Goal: Information Seeking & Learning: Learn about a topic

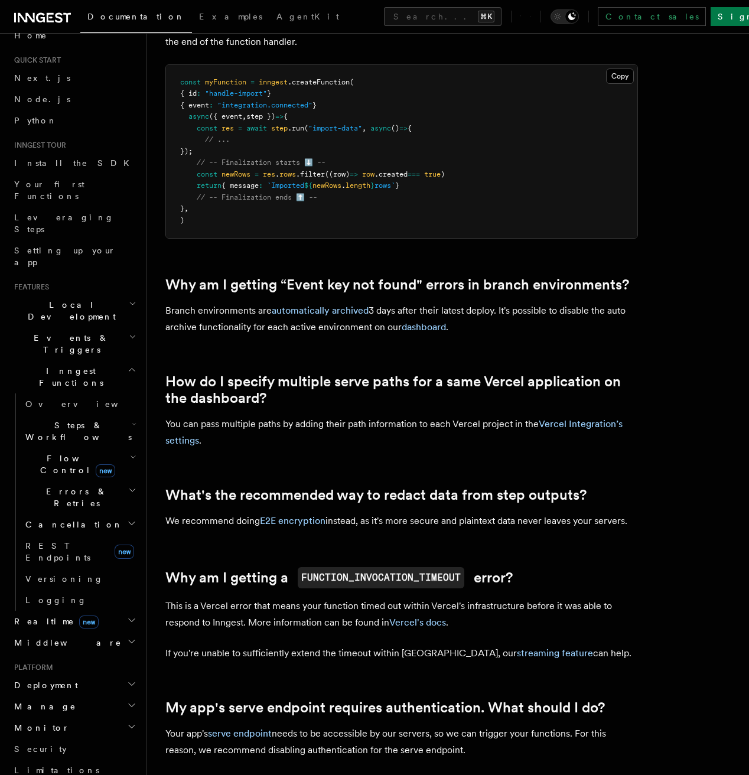
scroll to position [43, 0]
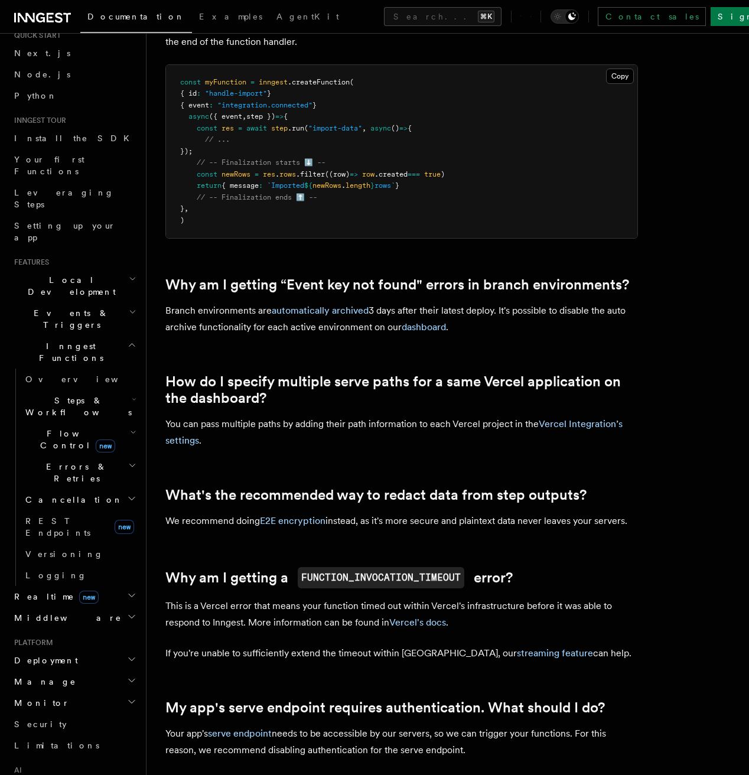
click at [116, 303] on h2 "Events & Triggers" at bounding box center [73, 319] width 129 height 33
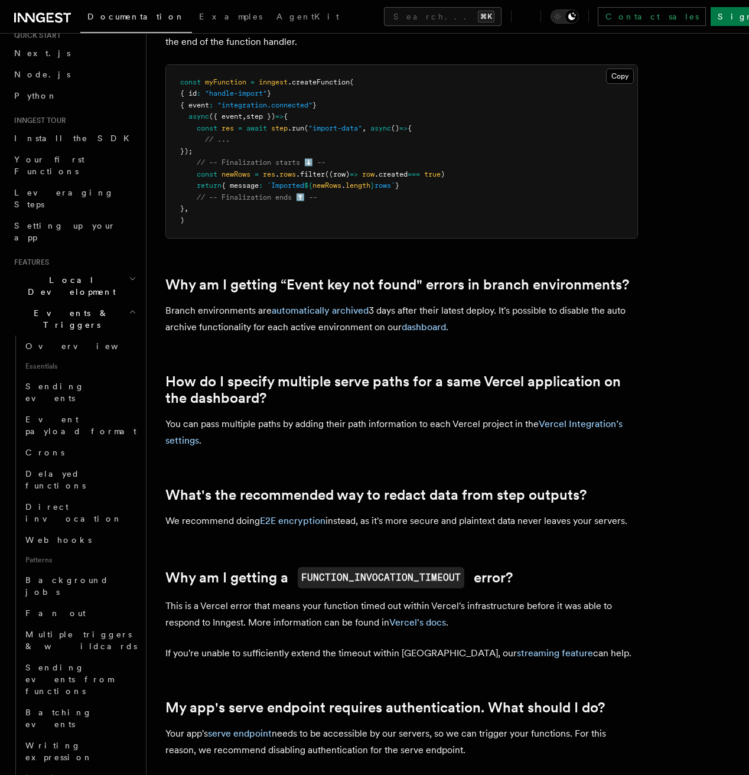
click at [115, 303] on h2 "Events & Triggers" at bounding box center [73, 319] width 129 height 33
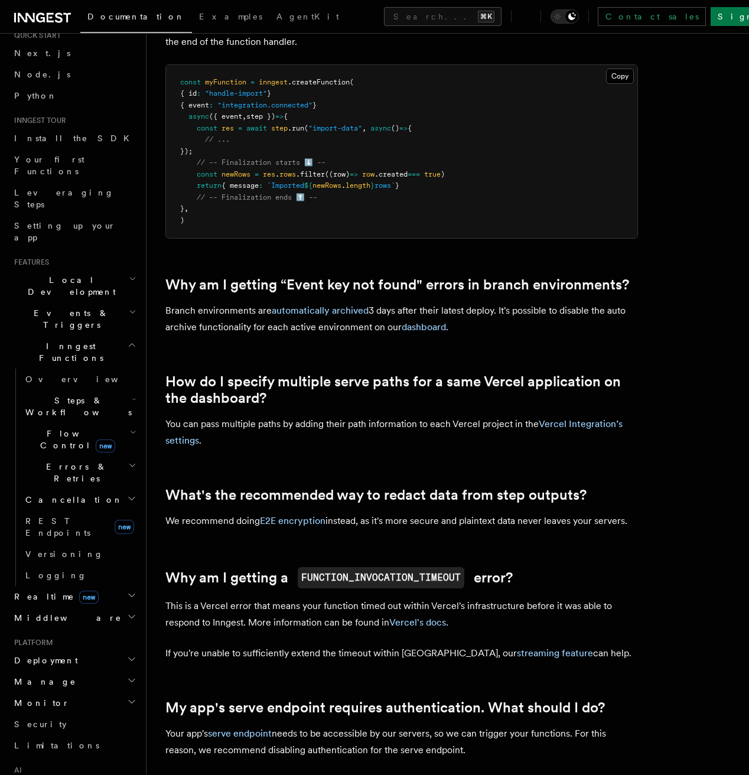
click at [76, 489] on h2 "Cancellation" at bounding box center [80, 499] width 118 height 21
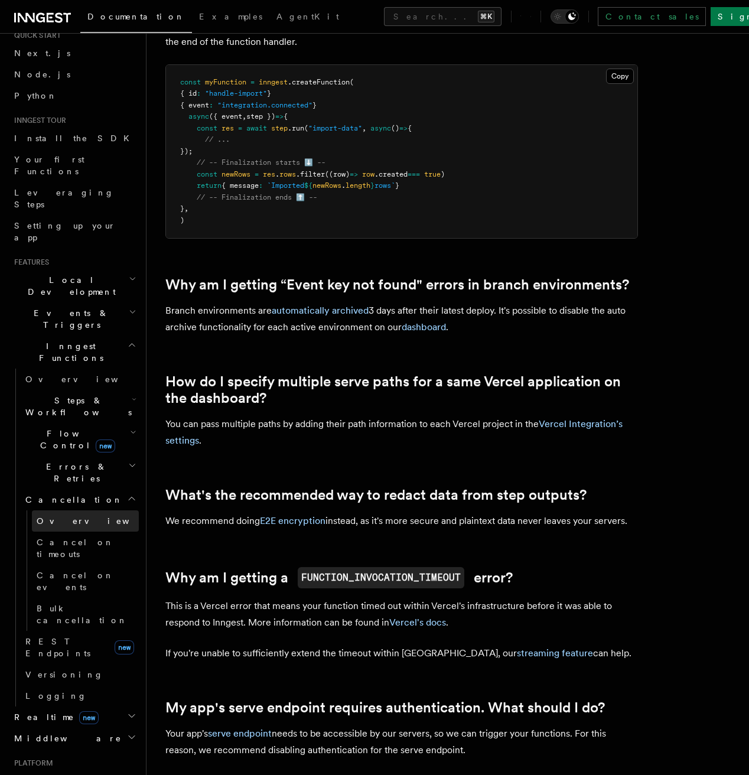
click at [74, 511] on link "Overview" at bounding box center [85, 521] width 107 height 21
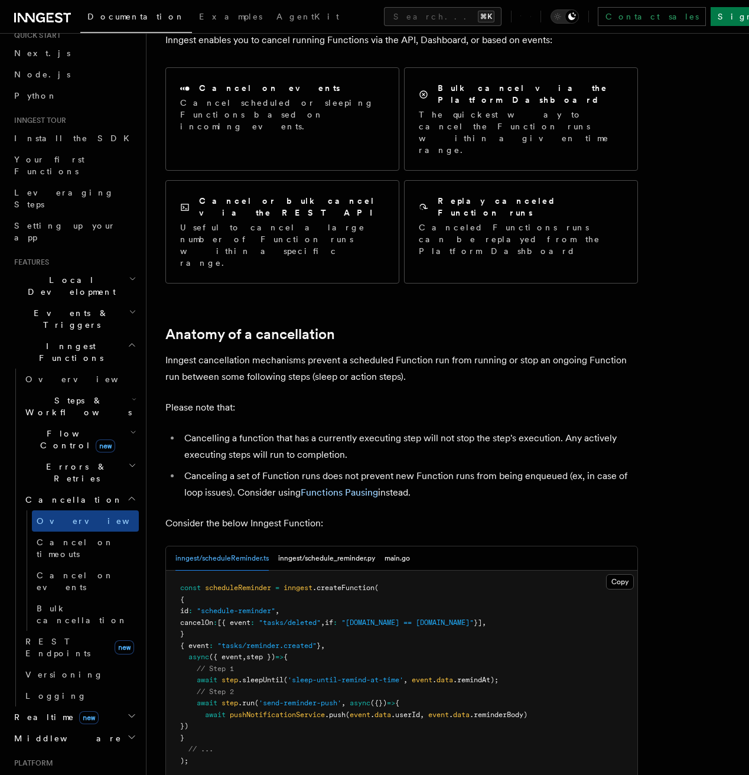
scroll to position [154, 0]
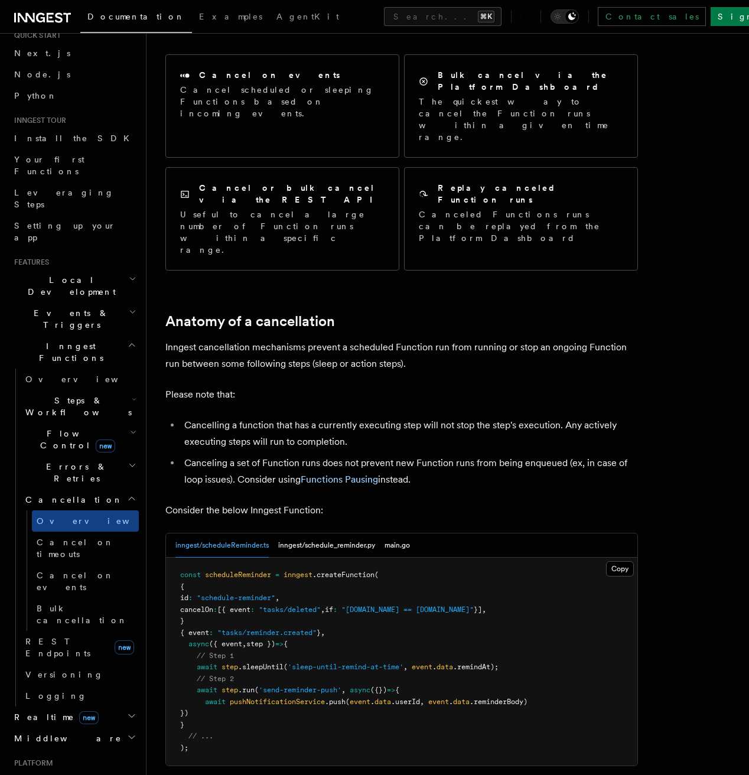
click at [412, 417] on li "Cancelling a function that has a currently executing step will not stop the ste…" at bounding box center [409, 433] width 457 height 33
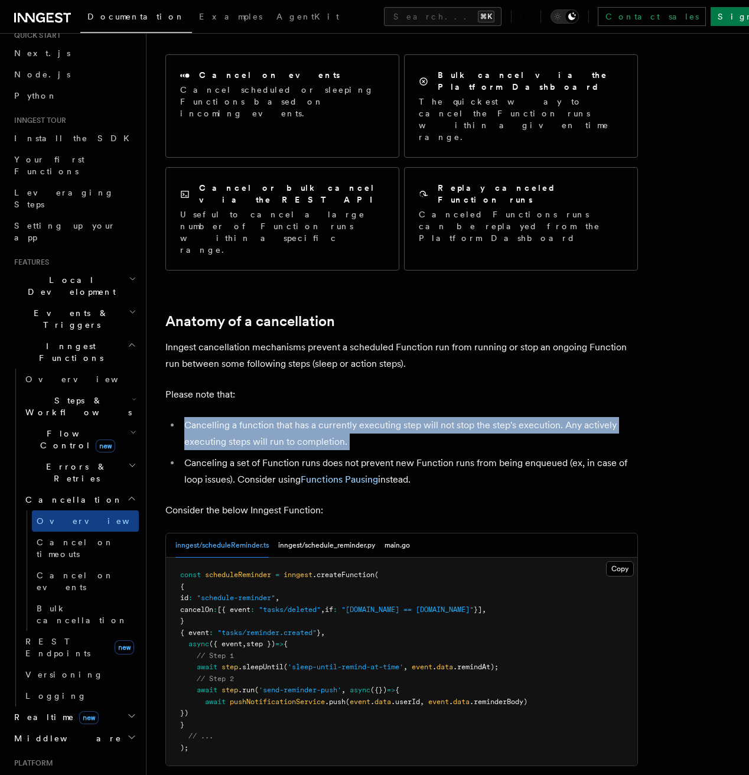
click at [429, 417] on li "Cancelling a function that has a currently executing step will not stop the ste…" at bounding box center [409, 433] width 457 height 33
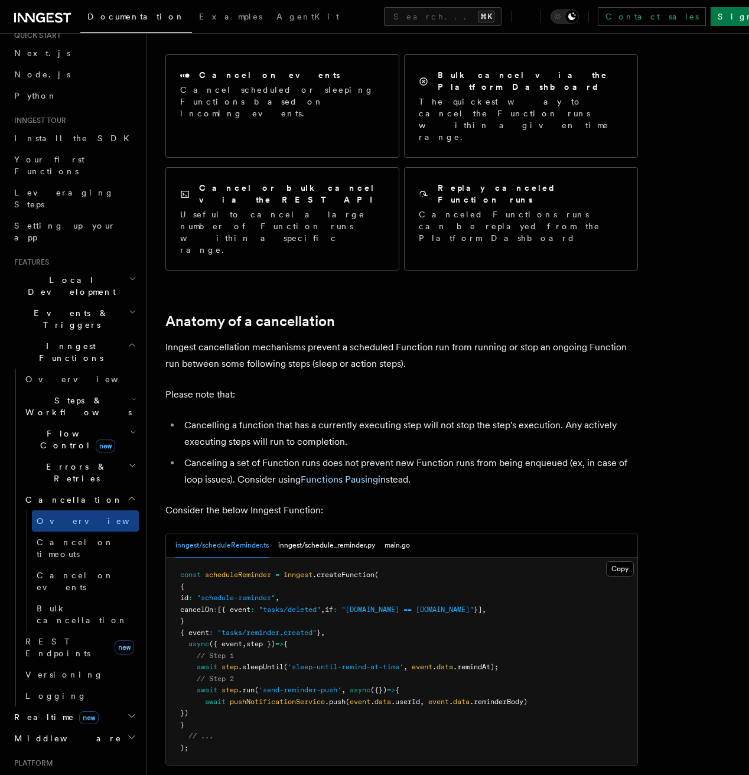
click at [429, 417] on li "Cancelling a function that has a currently executing step will not stop the ste…" at bounding box center [409, 433] width 457 height 33
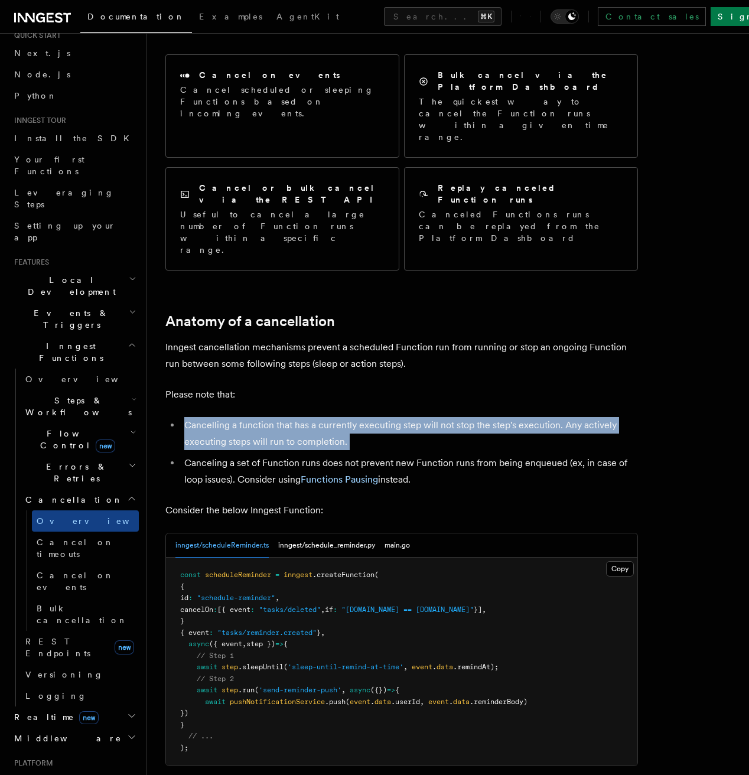
click at [442, 417] on li "Cancelling a function that has a currently executing step will not stop the ste…" at bounding box center [409, 433] width 457 height 33
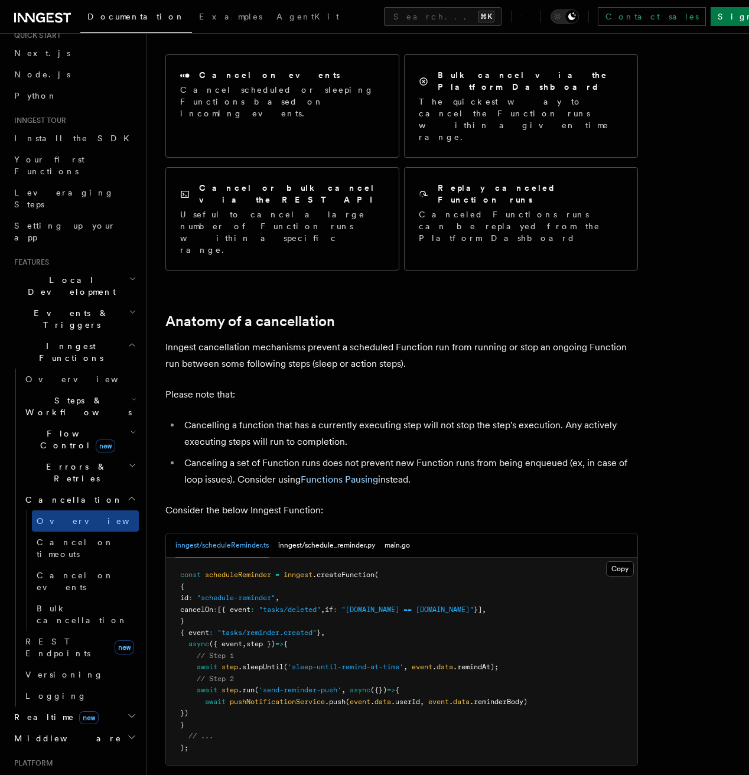
click at [442, 417] on li "Cancelling a function that has a currently executing step will not stop the ste…" at bounding box center [409, 433] width 457 height 33
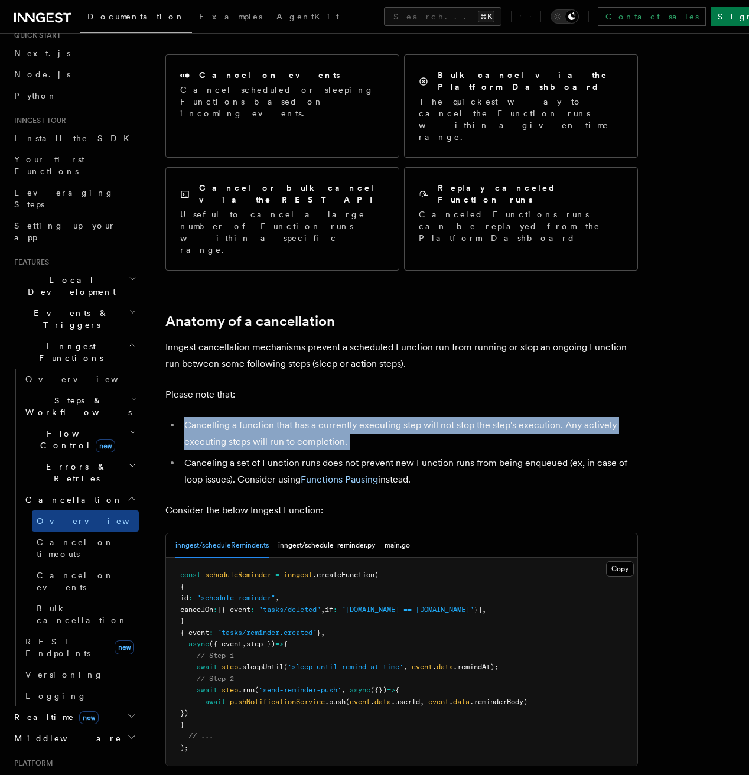
click at [463, 417] on li "Cancelling a function that has a currently executing step will not stop the ste…" at bounding box center [409, 433] width 457 height 33
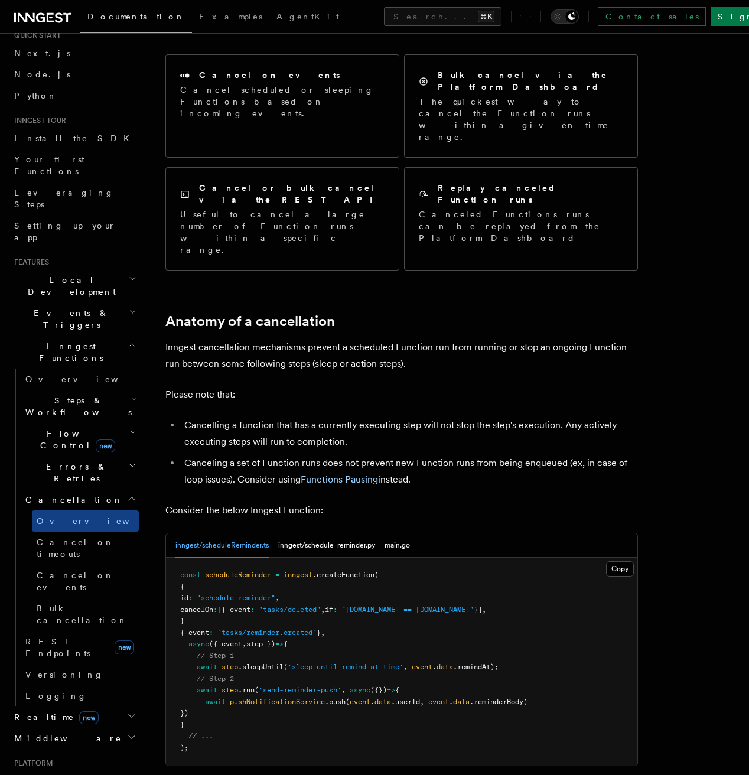
click at [463, 417] on li "Cancelling a function that has a currently executing step will not stop the ste…" at bounding box center [409, 433] width 457 height 33
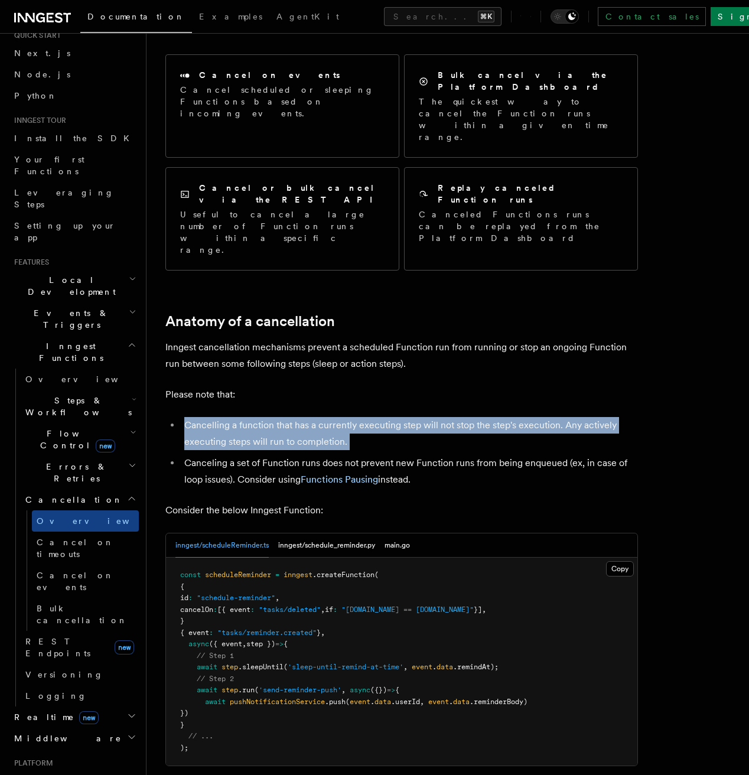
click at [479, 417] on li "Cancelling a function that has a currently executing step will not stop the ste…" at bounding box center [409, 433] width 457 height 33
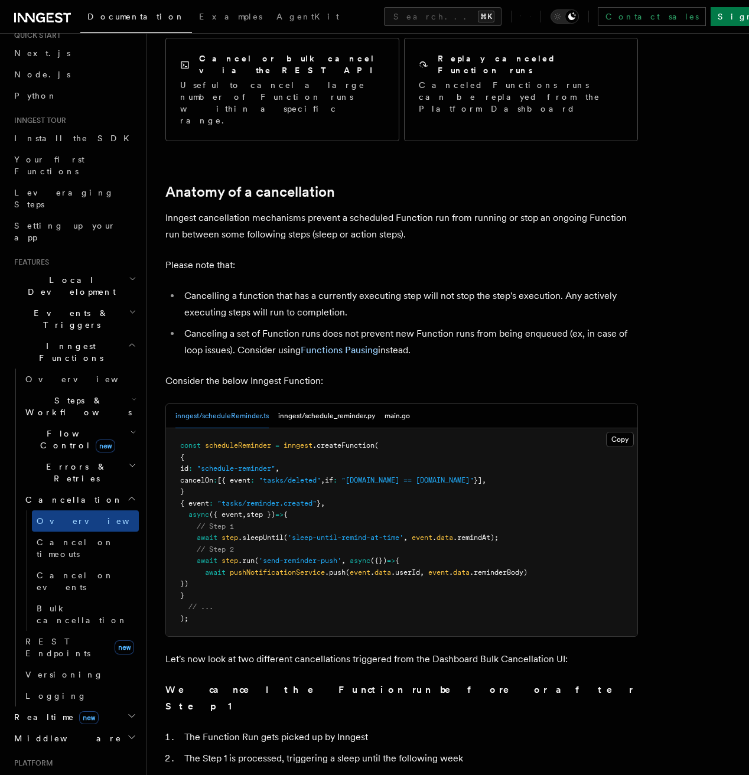
scroll to position [322, 0]
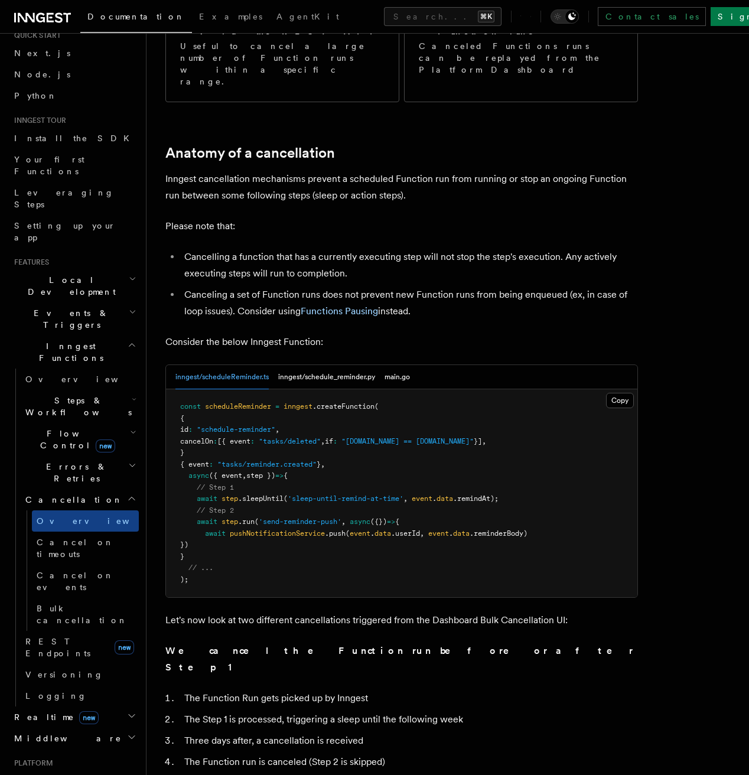
click at [448, 643] on p "We cancel the Function run before or after Step 1" at bounding box center [401, 659] width 473 height 33
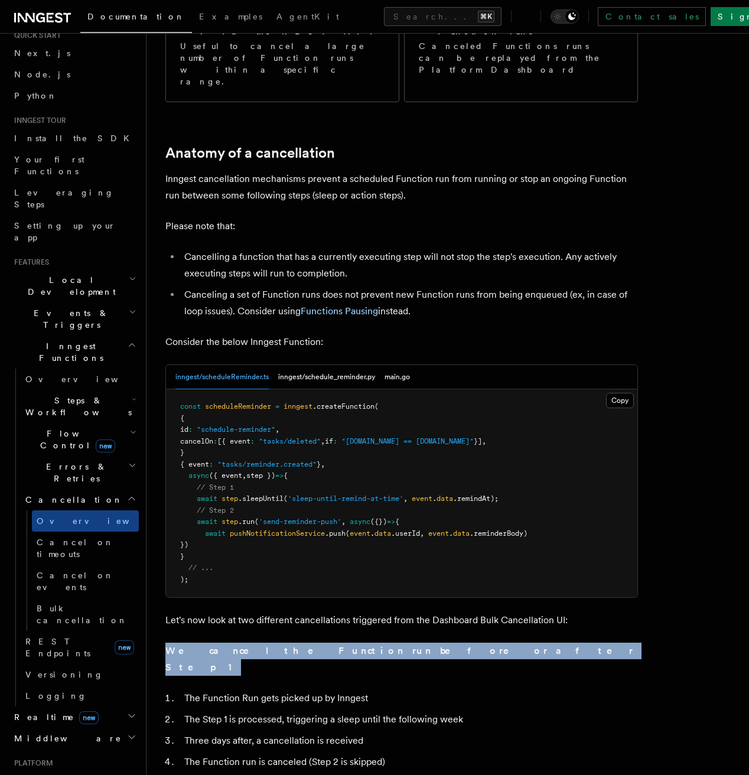
click at [457, 643] on p "We cancel the Function run before or after Step 1" at bounding box center [401, 659] width 473 height 33
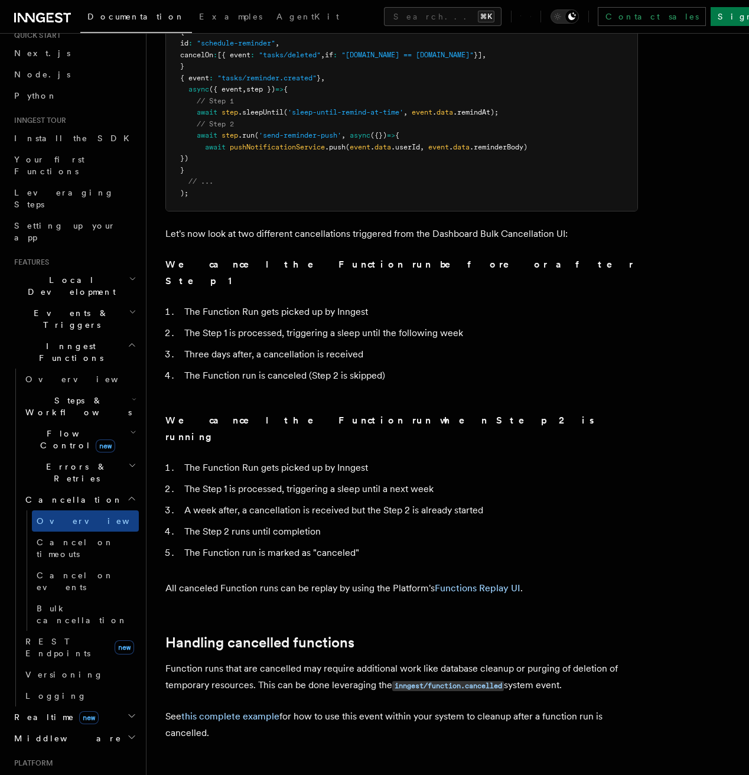
scroll to position [713, 0]
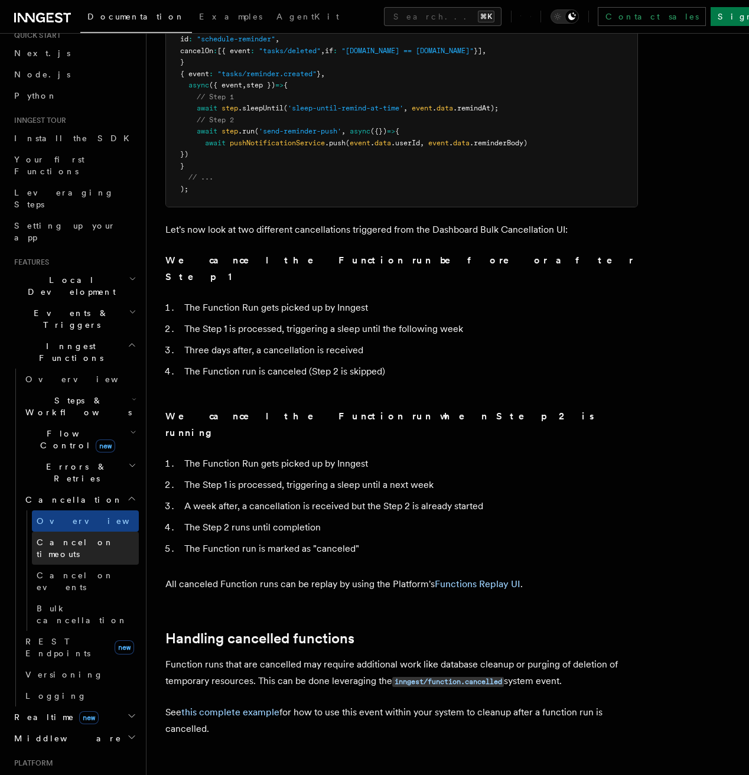
click at [101, 532] on link "Cancel on timeouts" at bounding box center [85, 548] width 107 height 33
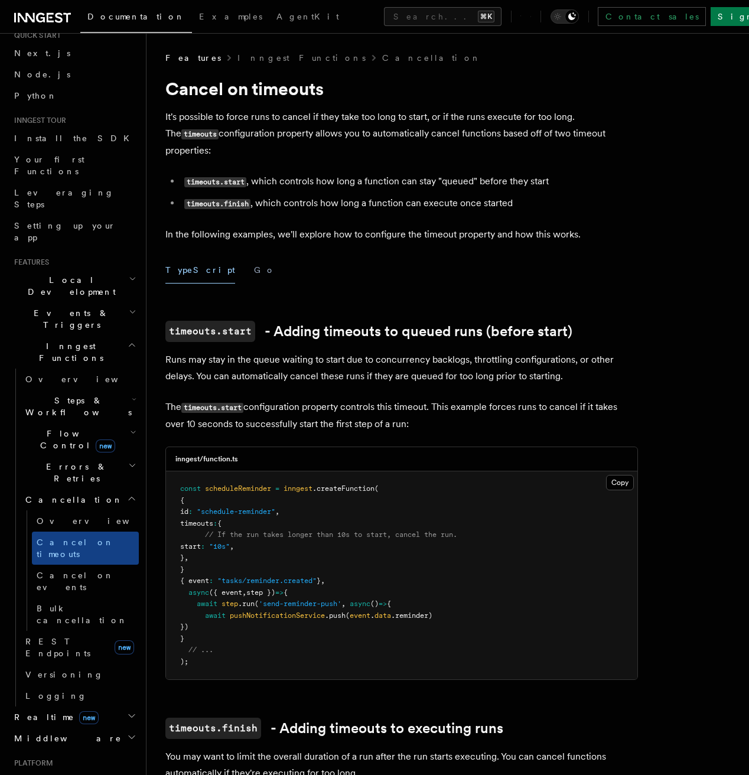
click at [262, 399] on p "The timeouts.start configuration property controls this timeout. This example f…" at bounding box center [401, 416] width 473 height 34
click at [276, 358] on p "Runs may stay in the queue waiting to start due to concurrency backlogs, thrott…" at bounding box center [401, 368] width 473 height 33
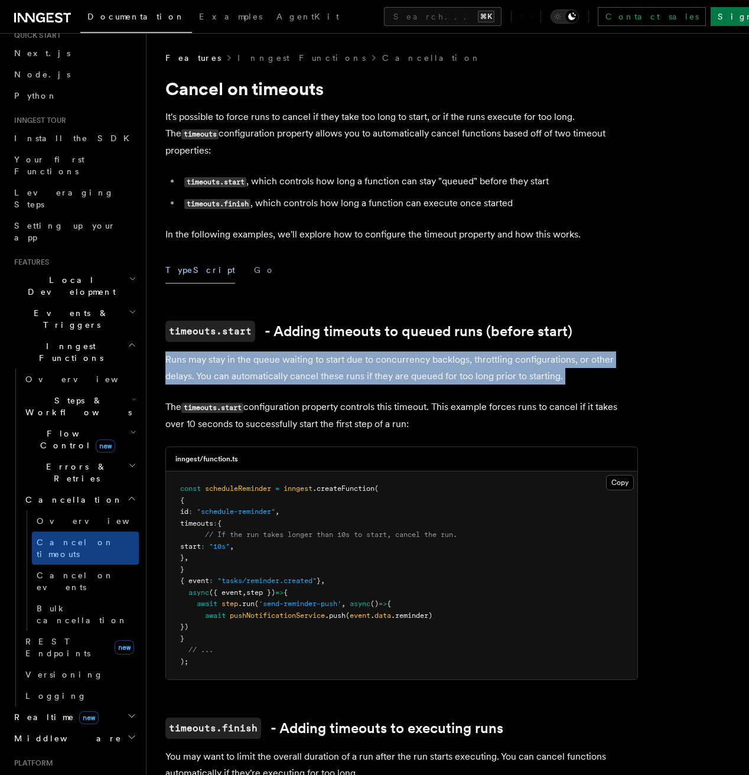
click at [291, 352] on p "Runs may stay in the queue waiting to start due to concurrency backlogs, thrott…" at bounding box center [401, 368] width 473 height 33
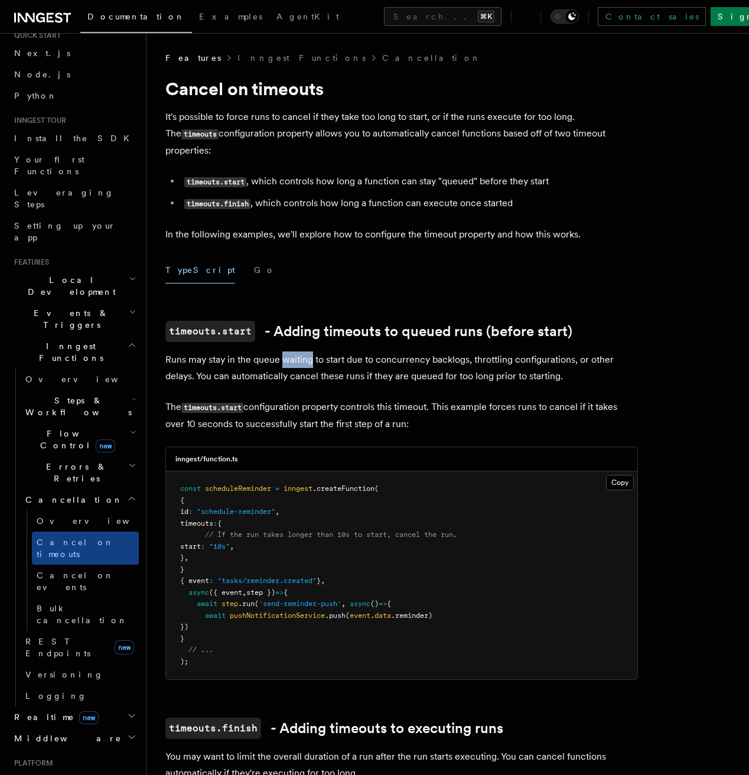
click at [291, 352] on p "Runs may stay in the queue waiting to start due to concurrency backlogs, thrott…" at bounding box center [401, 368] width 473 height 33
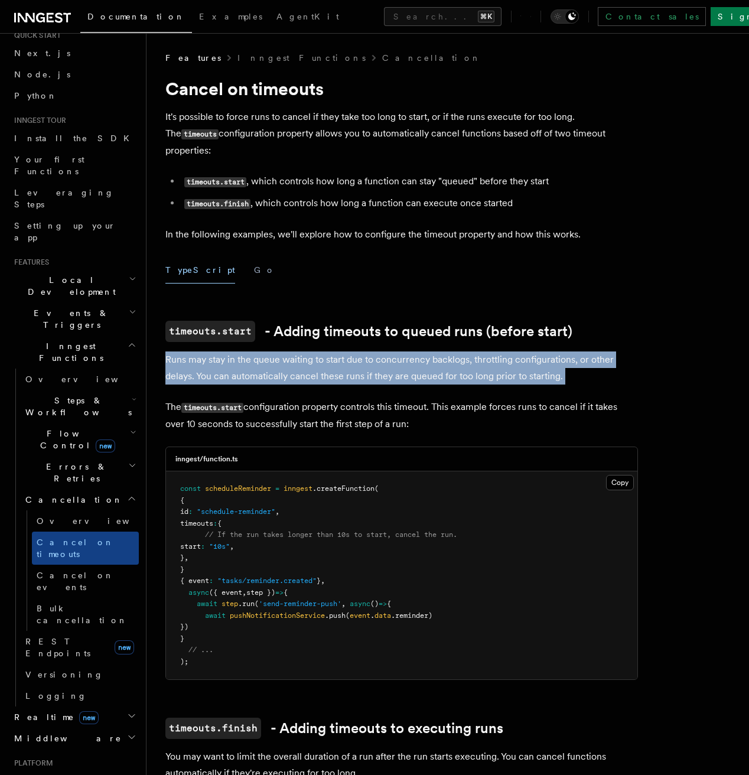
click at [304, 352] on p "Runs may stay in the queue waiting to start due to concurrency backlogs, thrott…" at bounding box center [401, 368] width 473 height 33
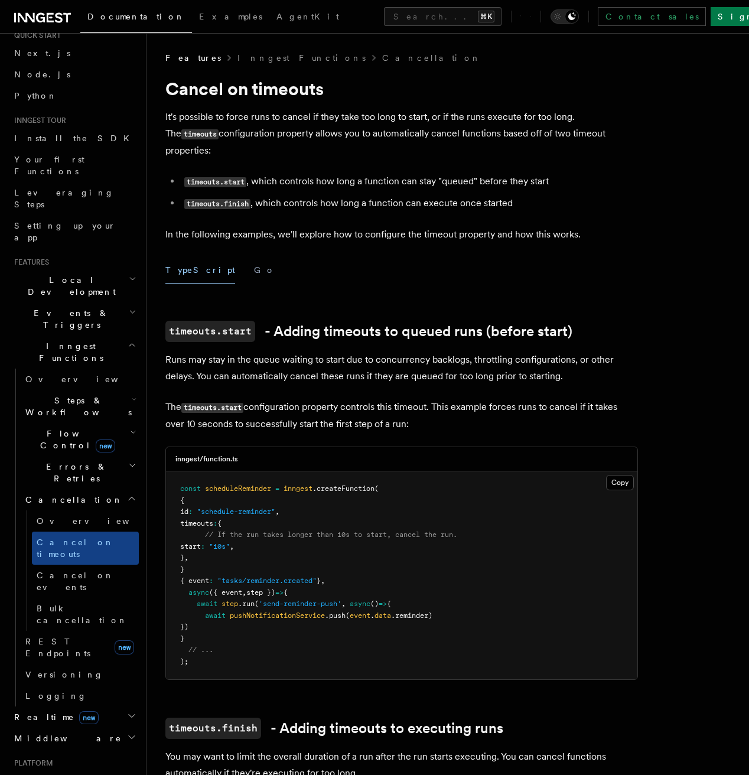
click at [304, 352] on p "Runs may stay in the queue waiting to start due to concurrency backlogs, thrott…" at bounding box center [401, 368] width 473 height 33
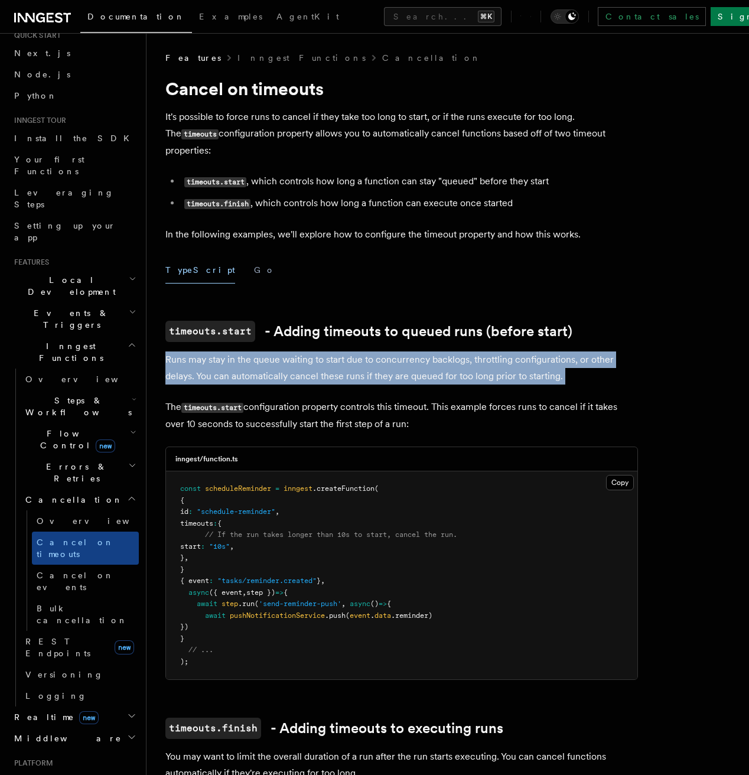
click at [321, 352] on p "Runs may stay in the queue waiting to start due to concurrency backlogs, thrott…" at bounding box center [401, 368] width 473 height 33
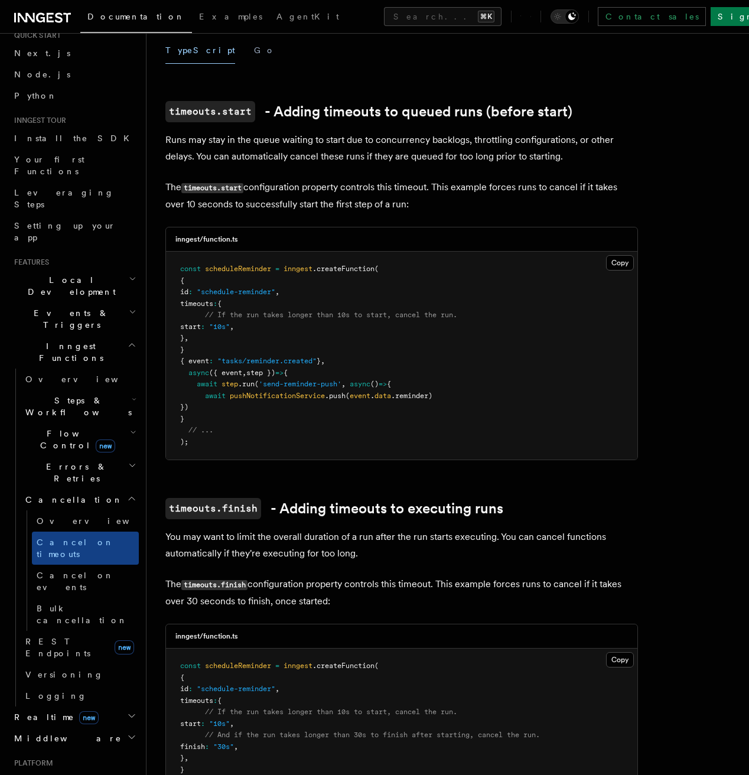
scroll to position [314, 0]
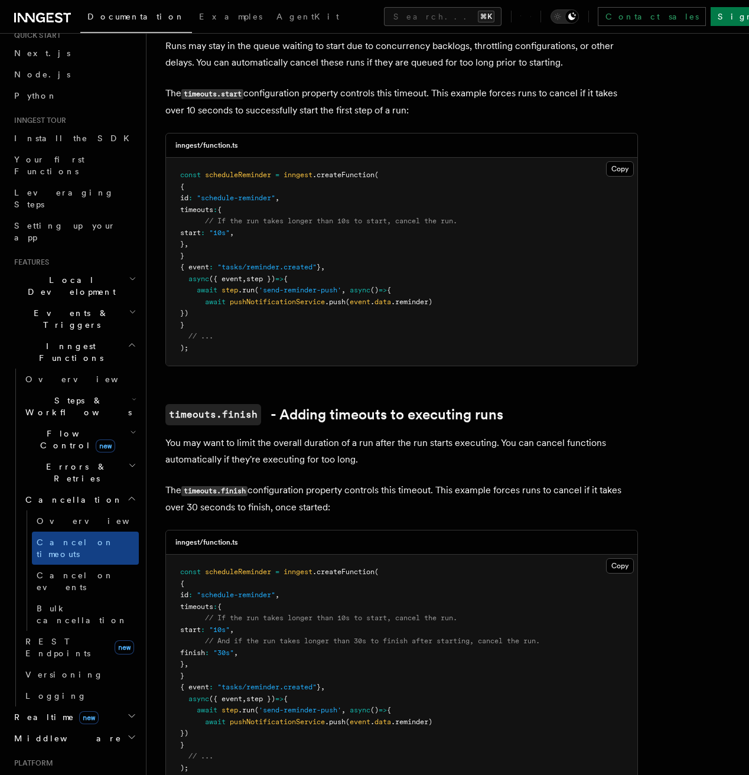
click at [375, 417] on article "Features Inngest Functions Cancellation Cancel on timeouts It's possible to for…" at bounding box center [447, 538] width 565 height 1600
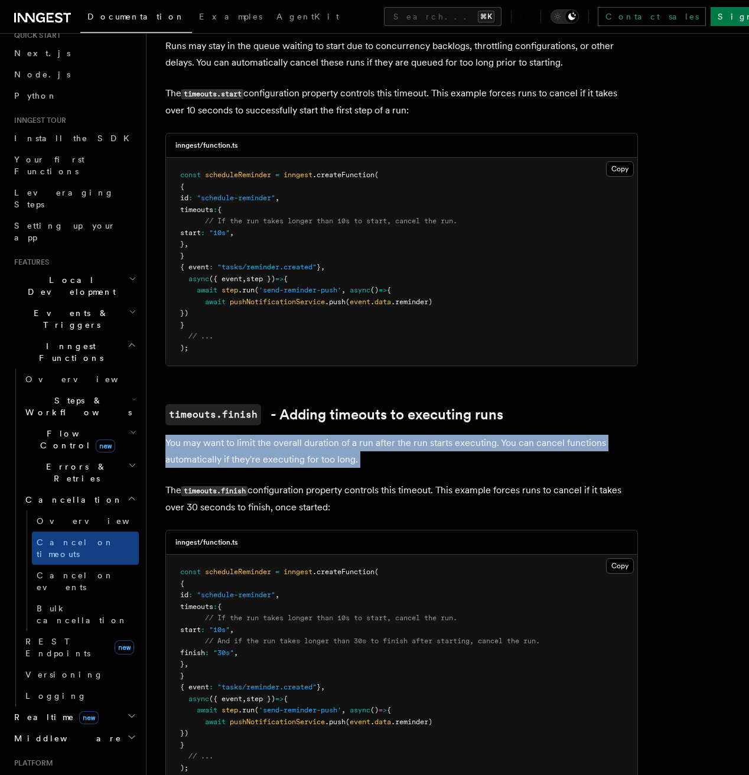
click at [385, 435] on p "You may want to limit the overall duration of a run after the run starts execut…" at bounding box center [401, 451] width 473 height 33
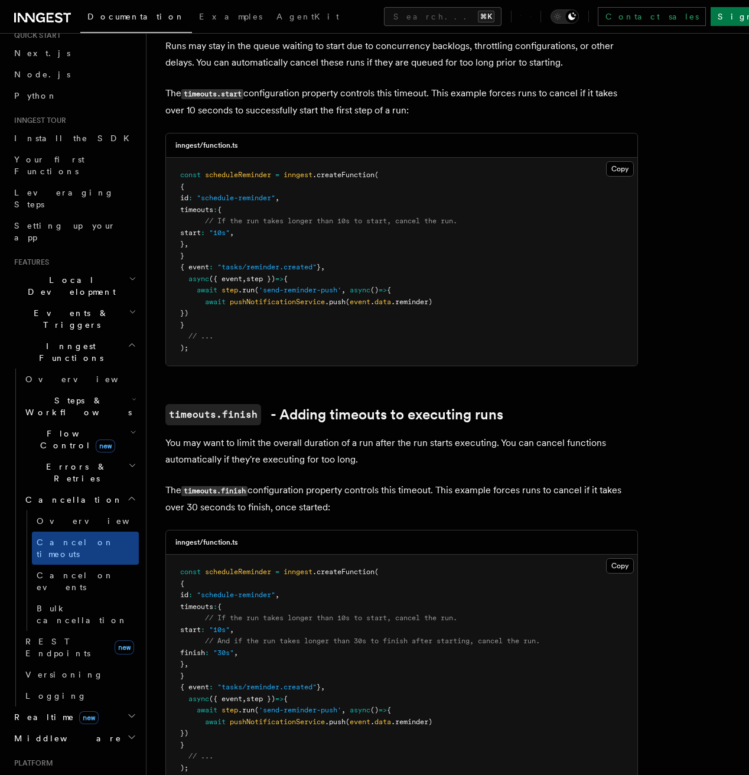
click at [385, 435] on p "You may want to limit the overall duration of a run after the run starts execut…" at bounding box center [401, 451] width 473 height 33
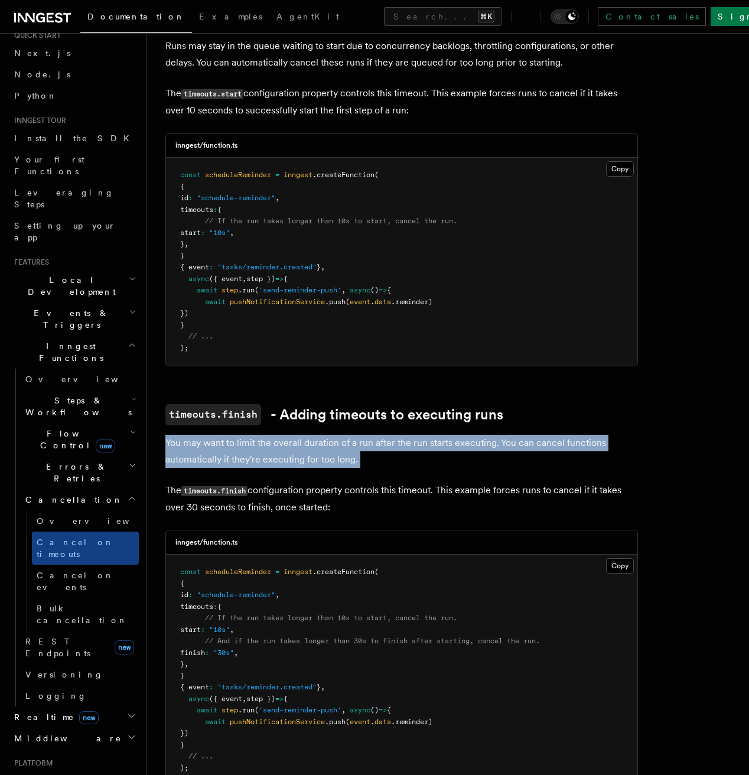
click at [399, 435] on p "You may want to limit the overall duration of a run after the run starts execut…" at bounding box center [401, 451] width 473 height 33
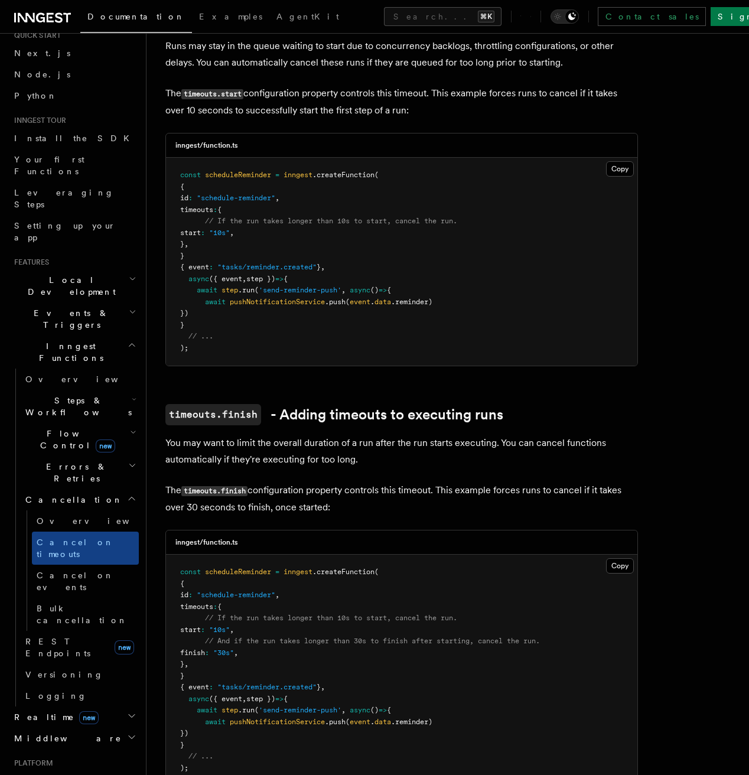
click at [399, 435] on p "You may want to limit the overall duration of a run after the run starts execut…" at bounding box center [401, 451] width 473 height 33
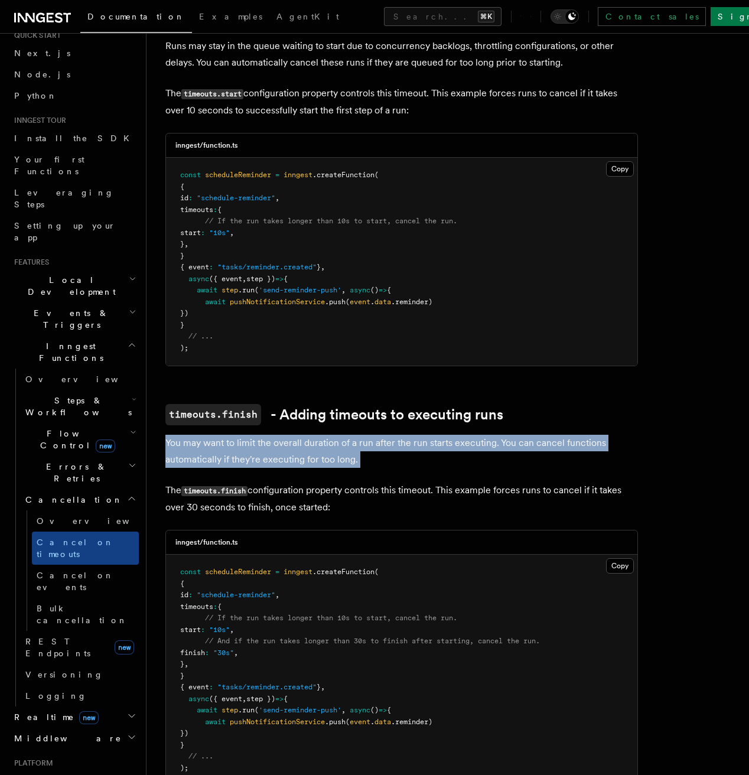
click at [412, 435] on p "You may want to limit the overall duration of a run after the run starts execut…" at bounding box center [401, 451] width 473 height 33
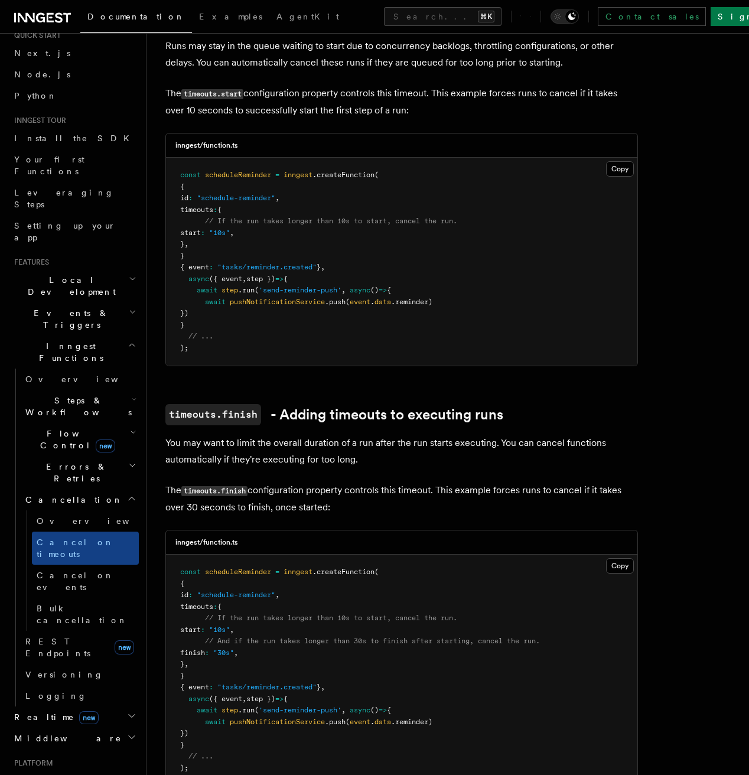
click at [412, 435] on p "You may want to limit the overall duration of a run after the run starts execut…" at bounding box center [401, 451] width 473 height 33
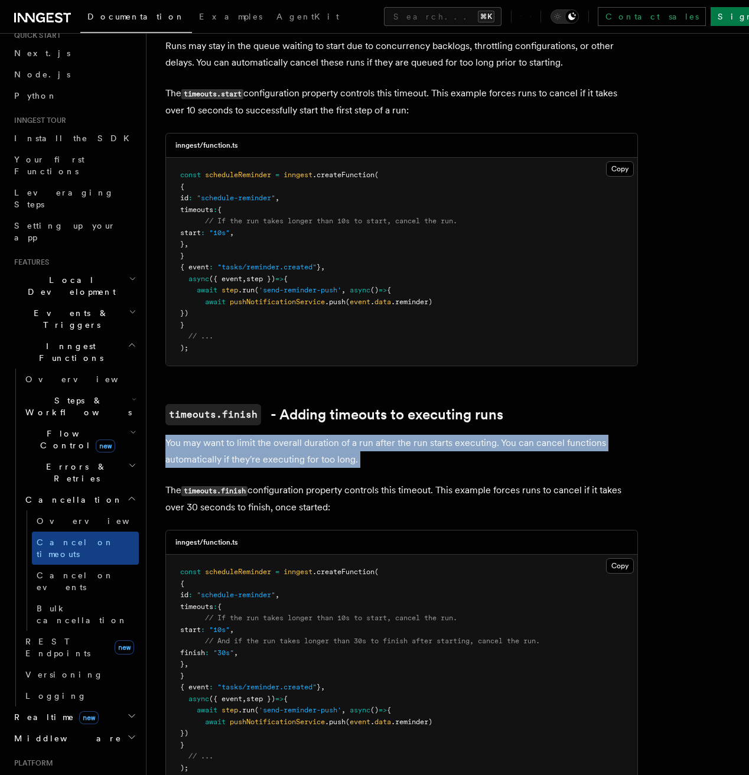
click at [424, 435] on p "You may want to limit the overall duration of a run after the run starts execut…" at bounding box center [401, 451] width 473 height 33
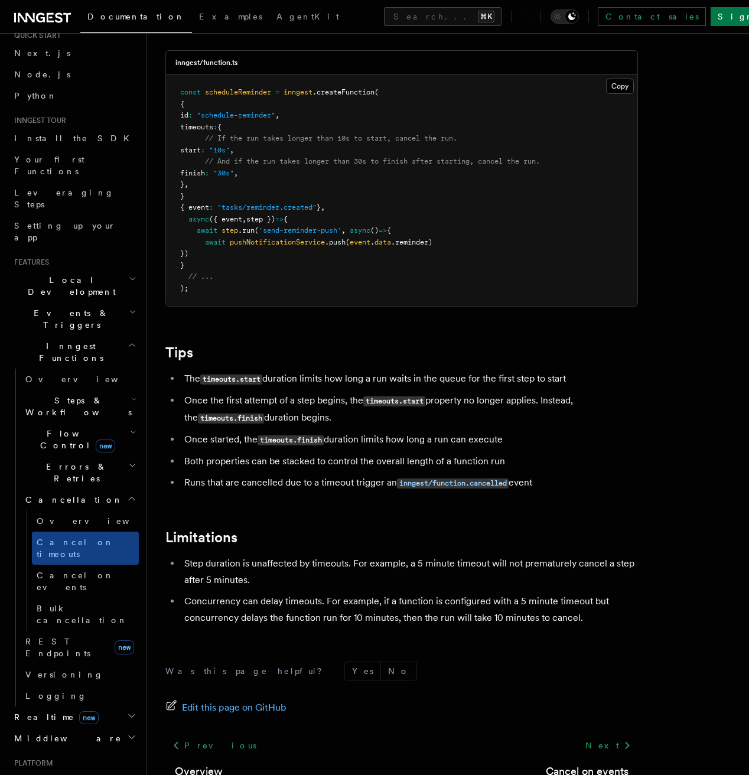
scroll to position [794, 0]
click at [84, 571] on span "Cancel on events" at bounding box center [75, 581] width 77 height 21
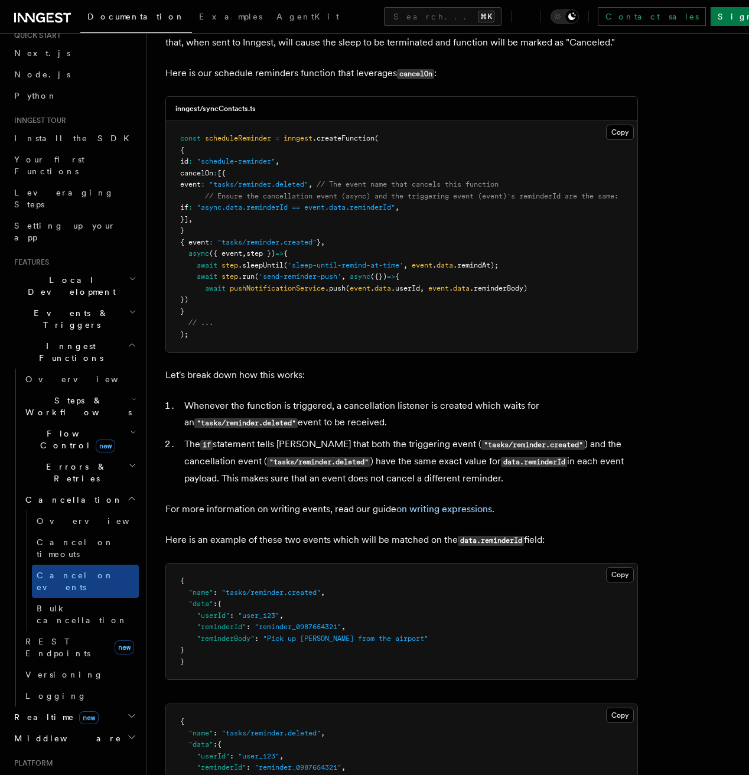
scroll to position [316, 0]
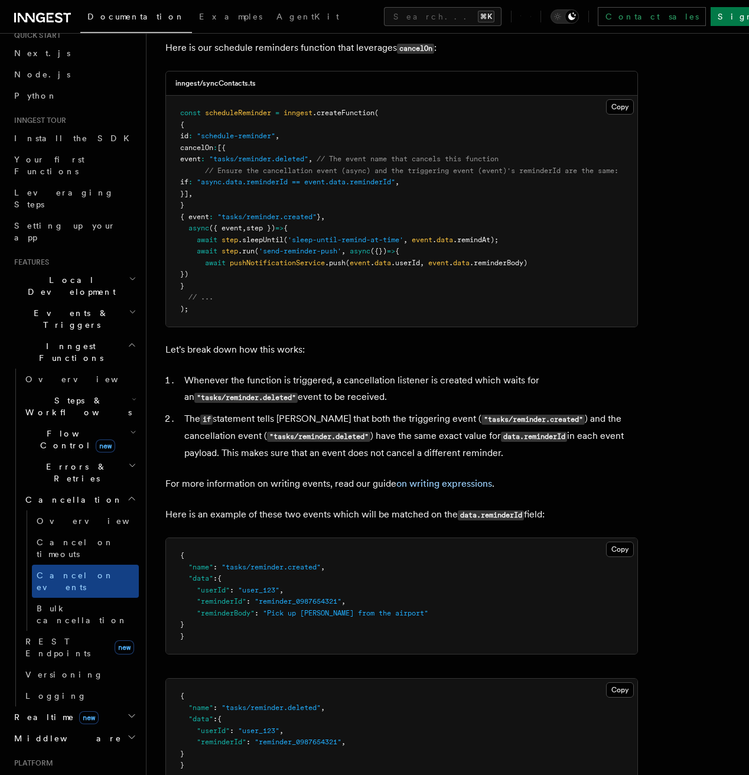
click at [522, 457] on li "The if statement tells Inngest that both the triggering event ( "tasks/reminder…" at bounding box center [409, 436] width 457 height 51
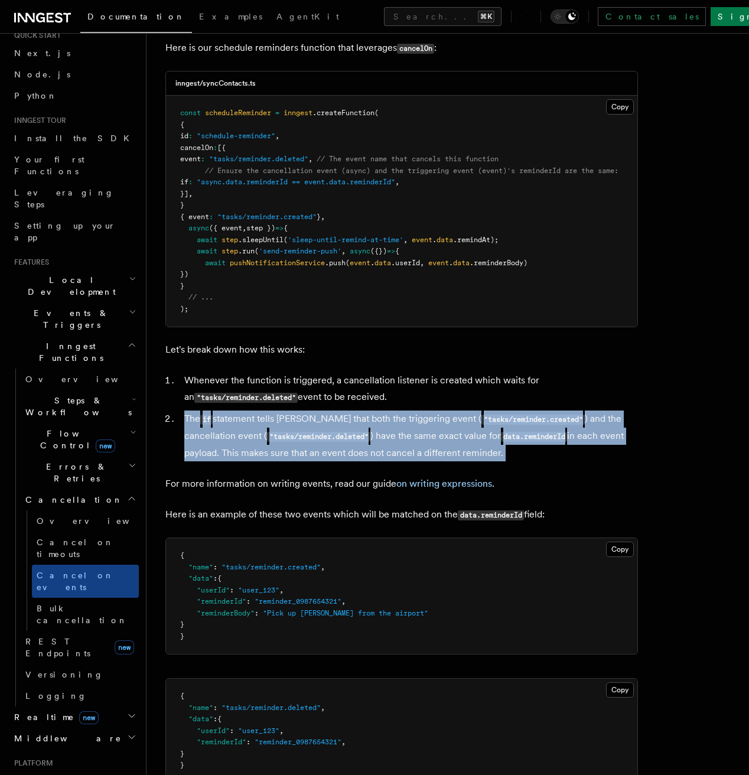
click at [531, 457] on li "The if statement tells Inngest that both the triggering event ( "tasks/reminder…" at bounding box center [409, 436] width 457 height 51
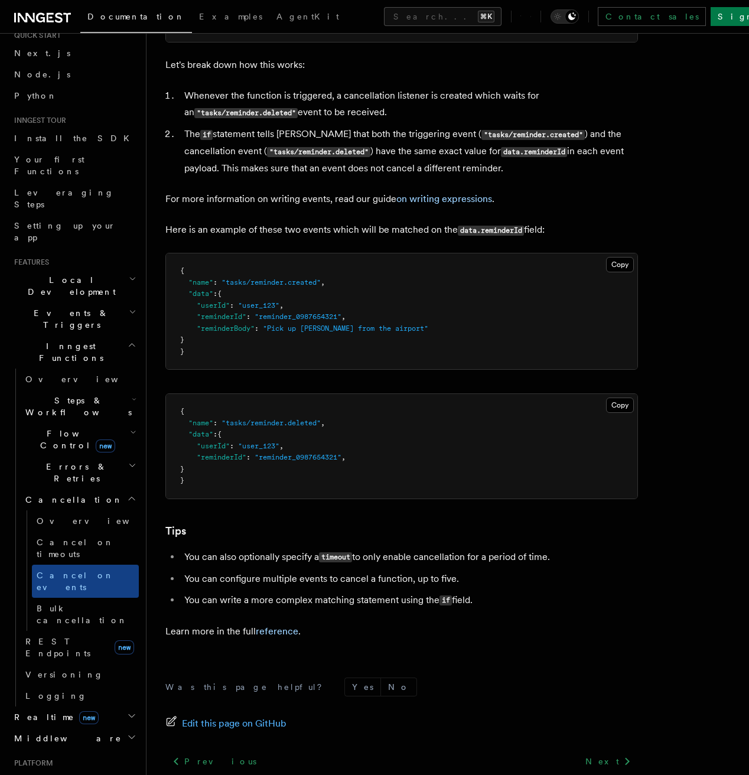
scroll to position [667, 0]
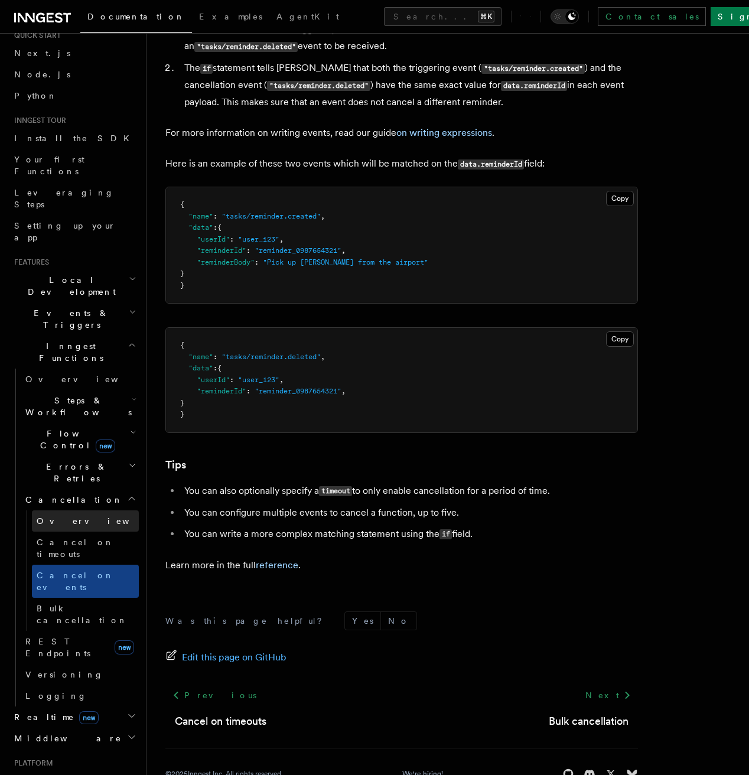
click at [78, 511] on link "Overview" at bounding box center [85, 521] width 107 height 21
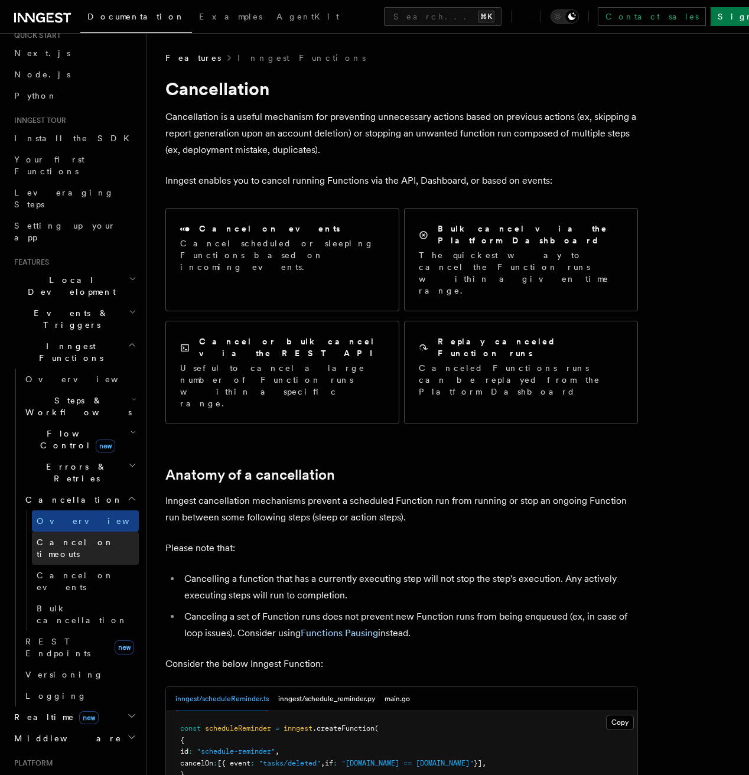
click at [82, 532] on link "Cancel on timeouts" at bounding box center [85, 548] width 107 height 33
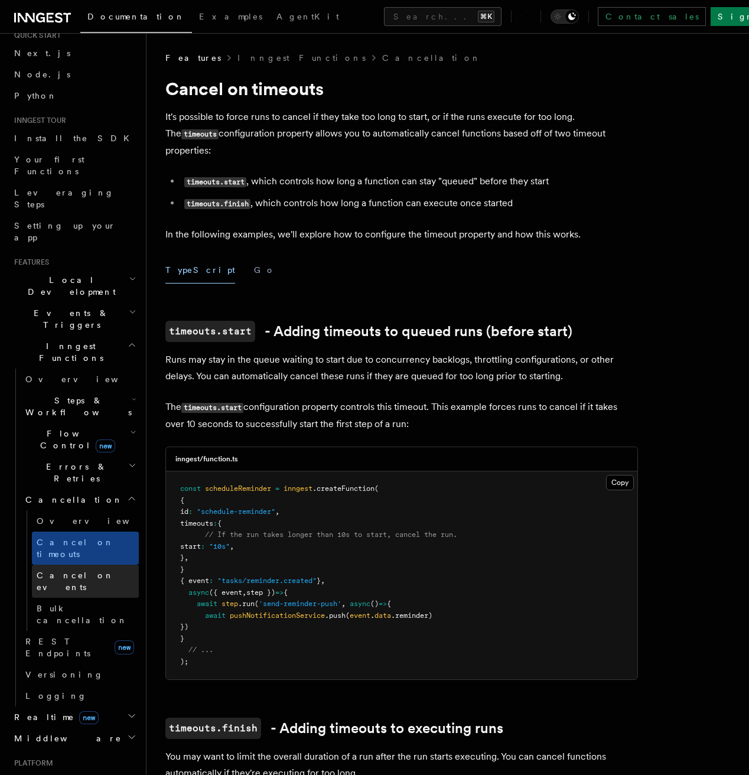
click at [89, 565] on link "Cancel on events" at bounding box center [85, 581] width 107 height 33
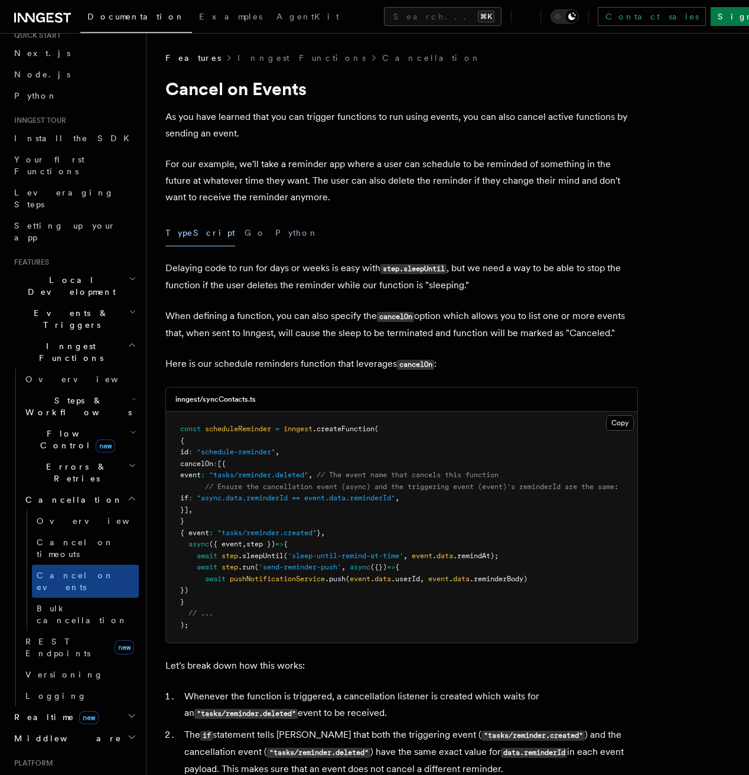
click at [57, 423] on h2 "Flow Control new" at bounding box center [80, 439] width 118 height 33
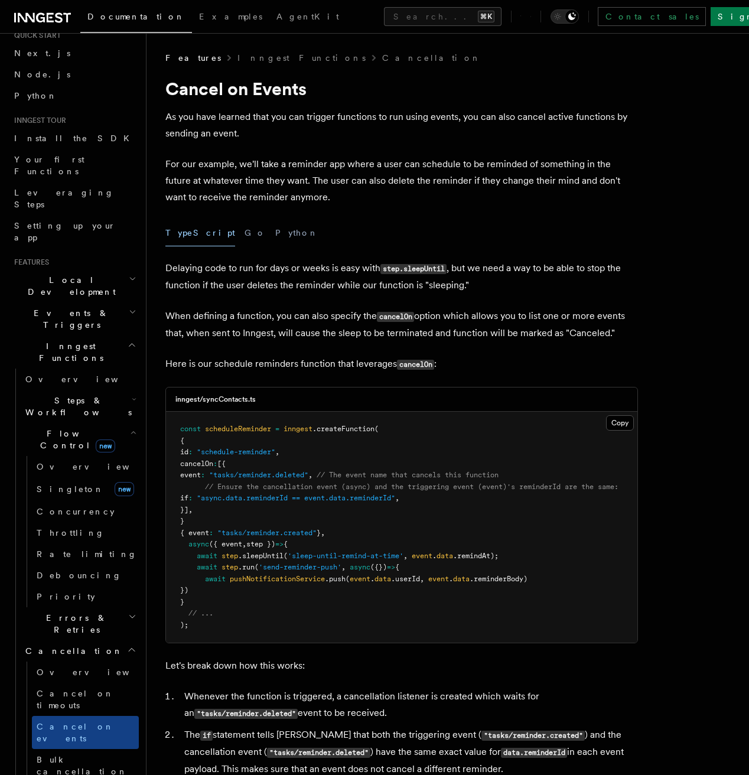
click at [61, 390] on h2 "Steps & Workflows" at bounding box center [80, 406] width 118 height 33
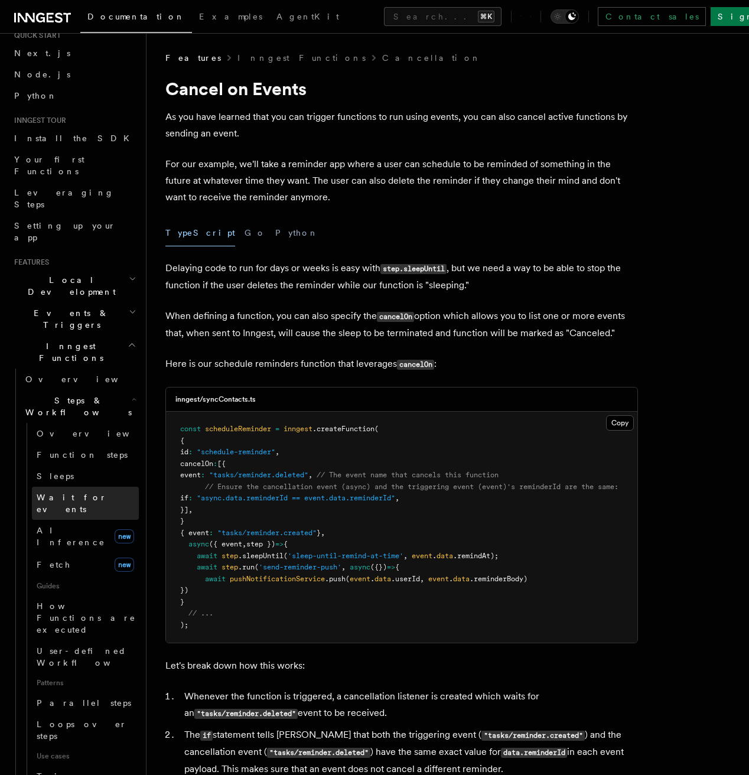
click at [79, 493] on span "Wait for events" at bounding box center [72, 503] width 70 height 21
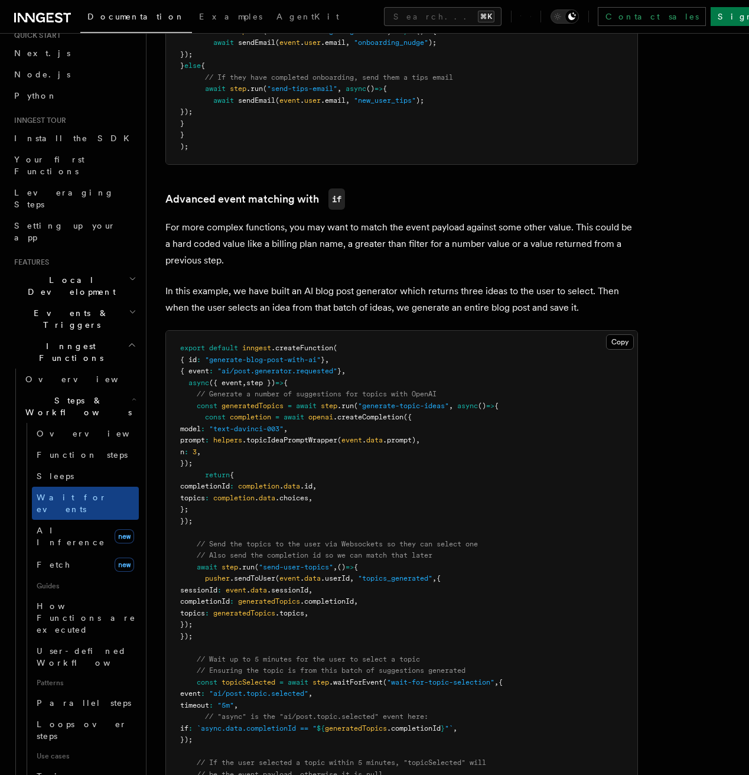
scroll to position [1343, 0]
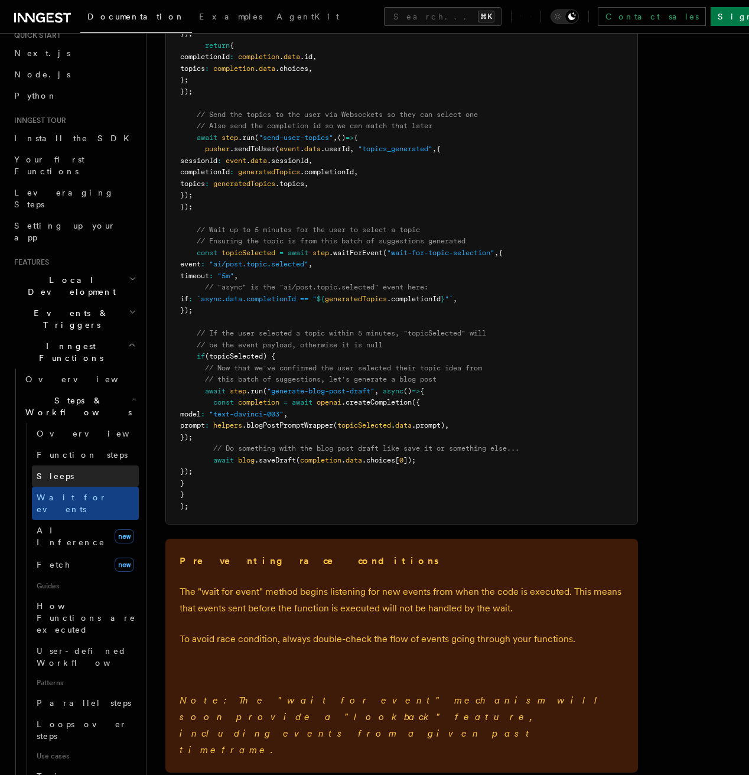
click at [58, 472] on span "Sleeps" at bounding box center [55, 476] width 37 height 9
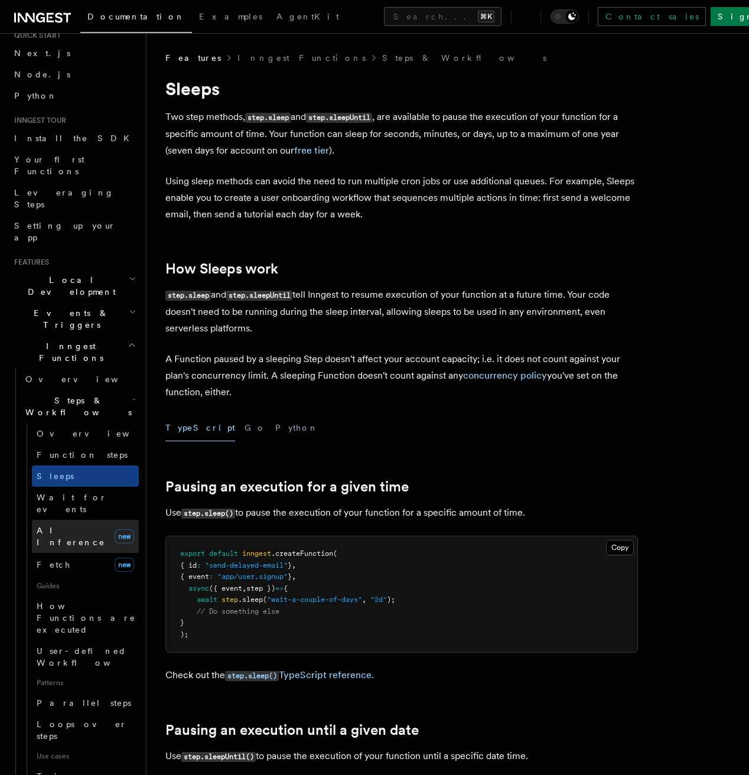
click at [80, 520] on link "AI Inference new" at bounding box center [85, 536] width 107 height 33
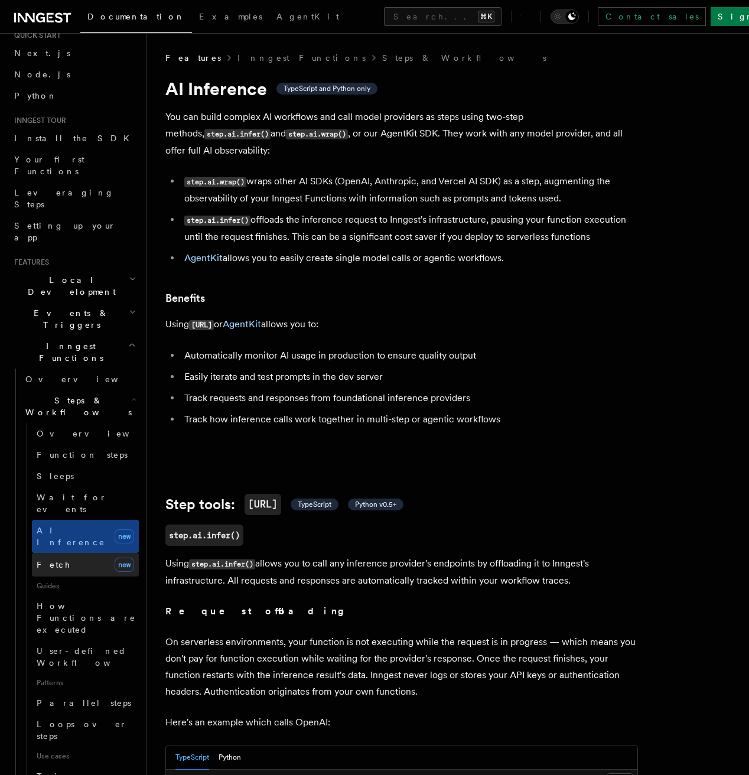
click at [86, 553] on link "Fetch new" at bounding box center [85, 565] width 107 height 24
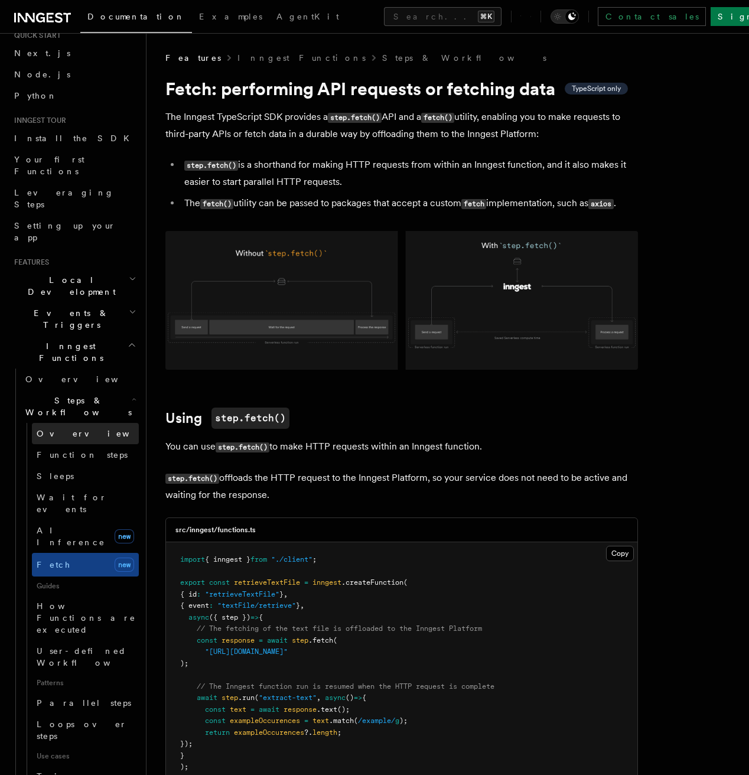
click at [76, 423] on link "Overview" at bounding box center [85, 433] width 107 height 21
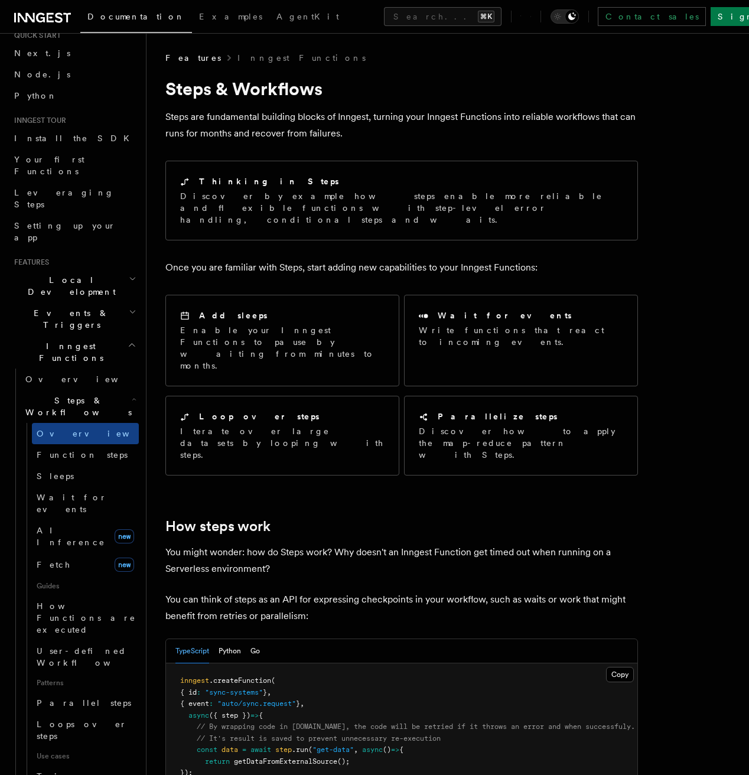
click at [443, 27] on div "Documentation Examples AgentKit Search... ⌘K Contact sales Sign Up" at bounding box center [374, 16] width 749 height 33
click at [433, 20] on button "Search... ⌘K" at bounding box center [443, 16] width 118 height 19
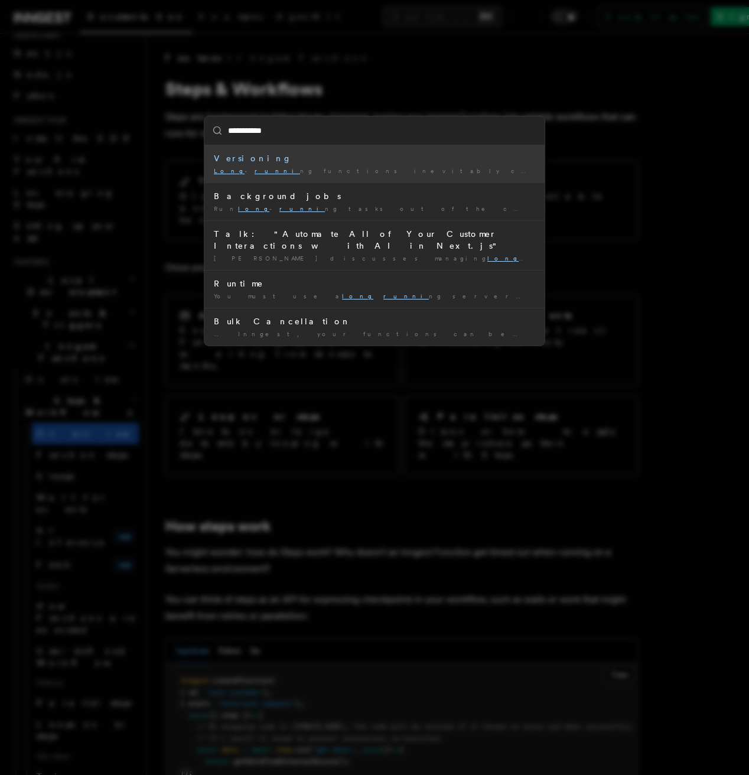
type input "**********"
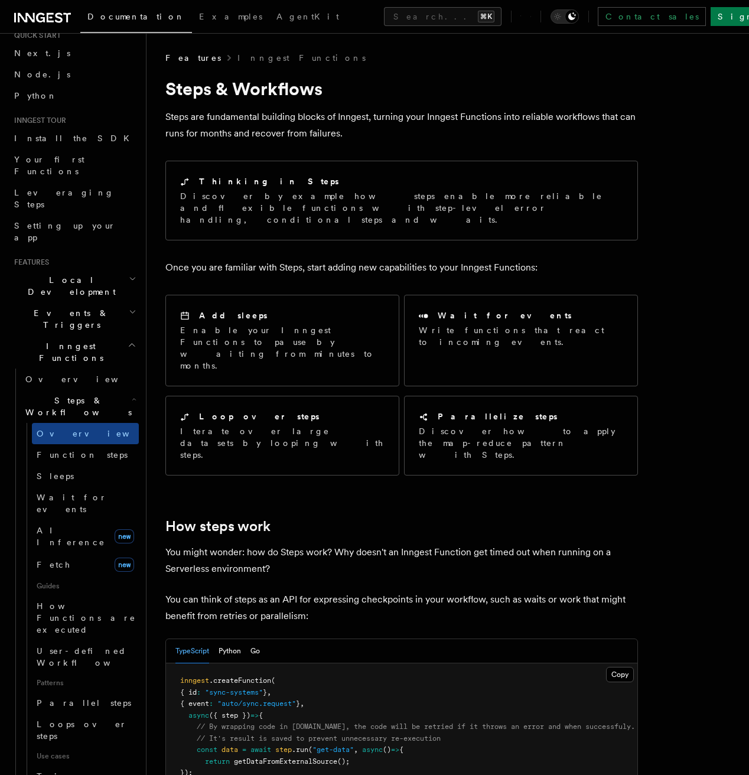
click at [357, 518] on h2 "How steps work" at bounding box center [401, 526] width 473 height 17
click at [370, 518] on h2 "How steps work" at bounding box center [401, 526] width 473 height 17
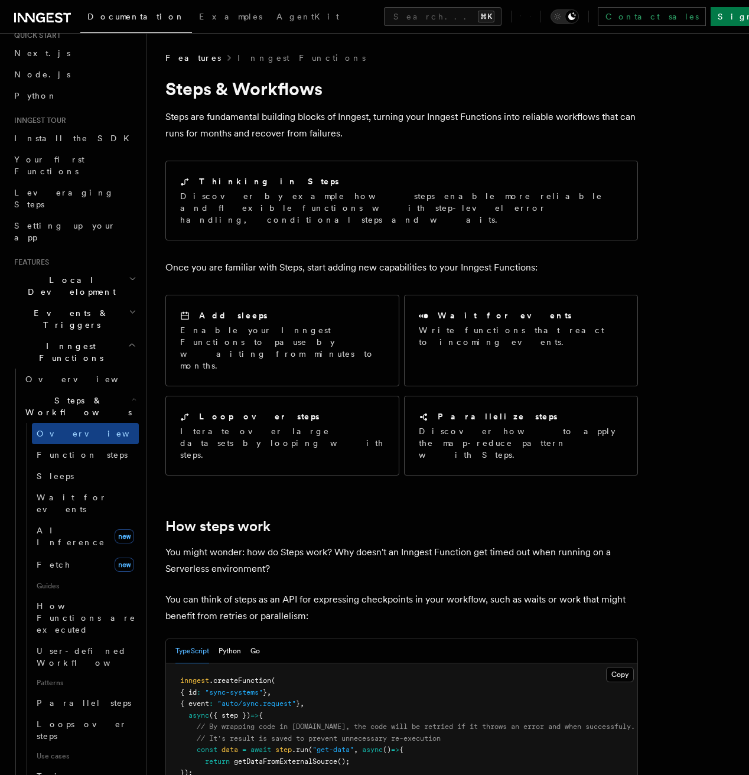
click at [370, 518] on h2 "How steps work" at bounding box center [401, 526] width 473 height 17
click at [379, 518] on h2 "How steps work" at bounding box center [401, 526] width 473 height 17
click at [392, 518] on h2 "How steps work" at bounding box center [401, 526] width 473 height 17
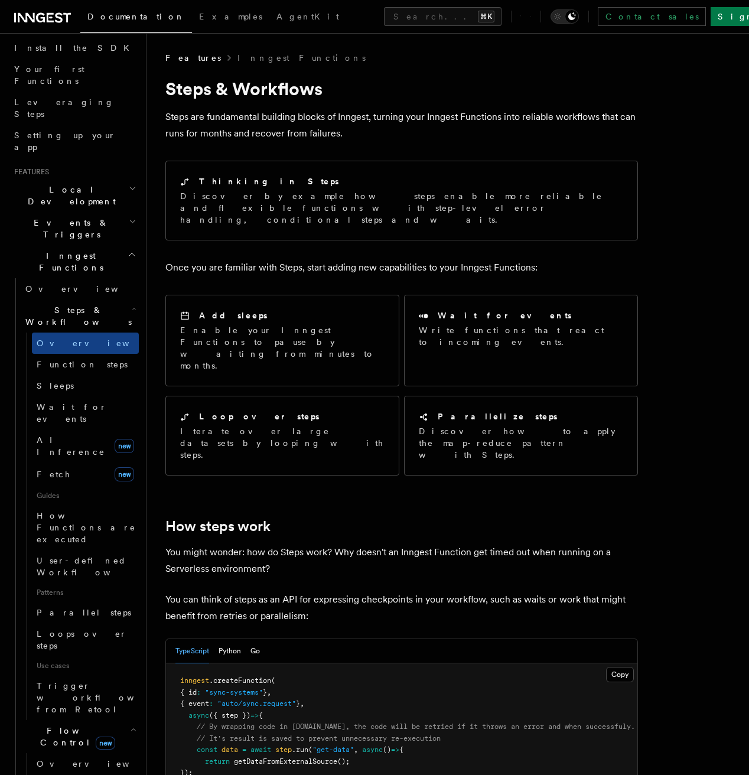
scroll to position [167, 0]
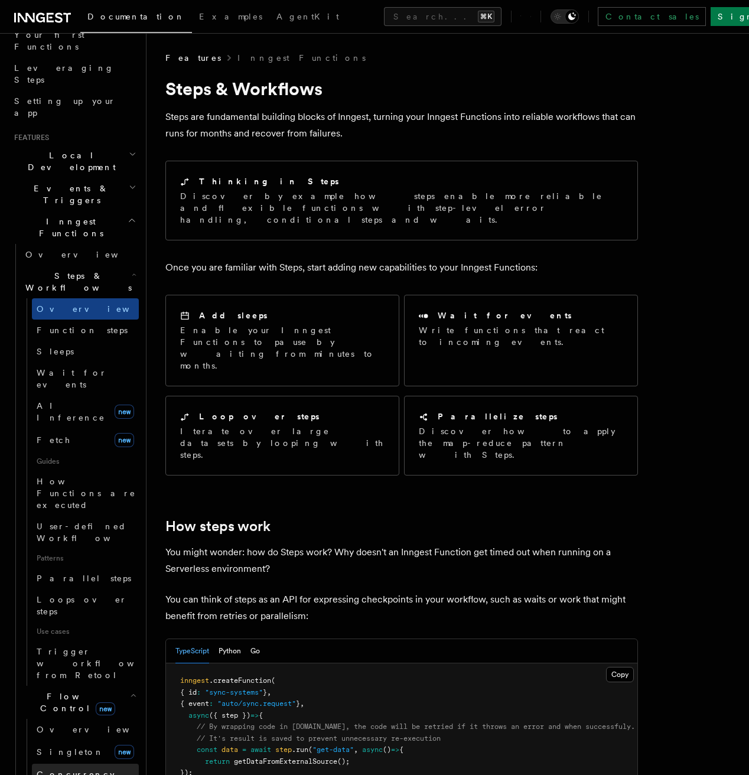
click at [92, 764] on link "Concurrency" at bounding box center [85, 774] width 107 height 21
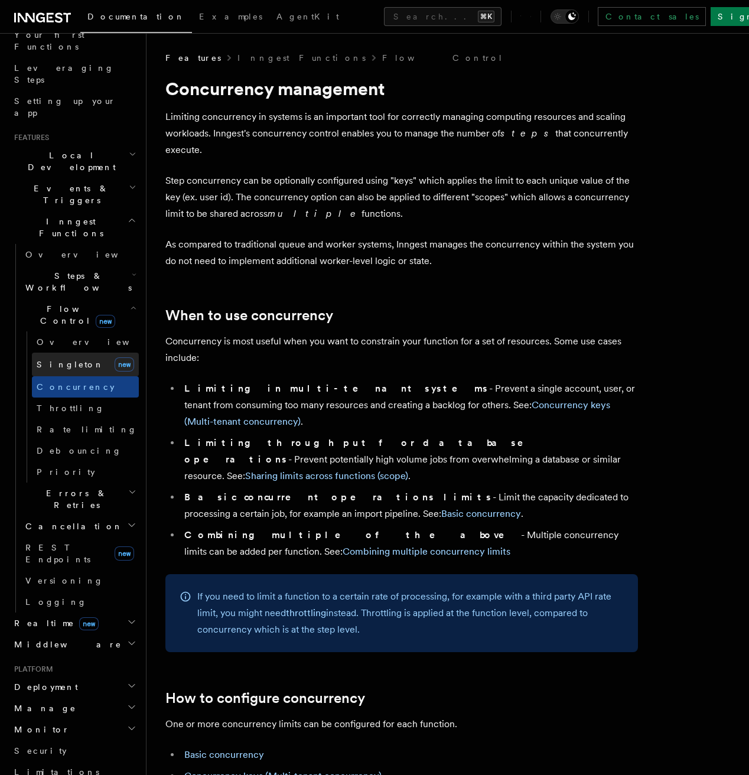
click at [79, 353] on link "Singleton new" at bounding box center [85, 365] width 107 height 24
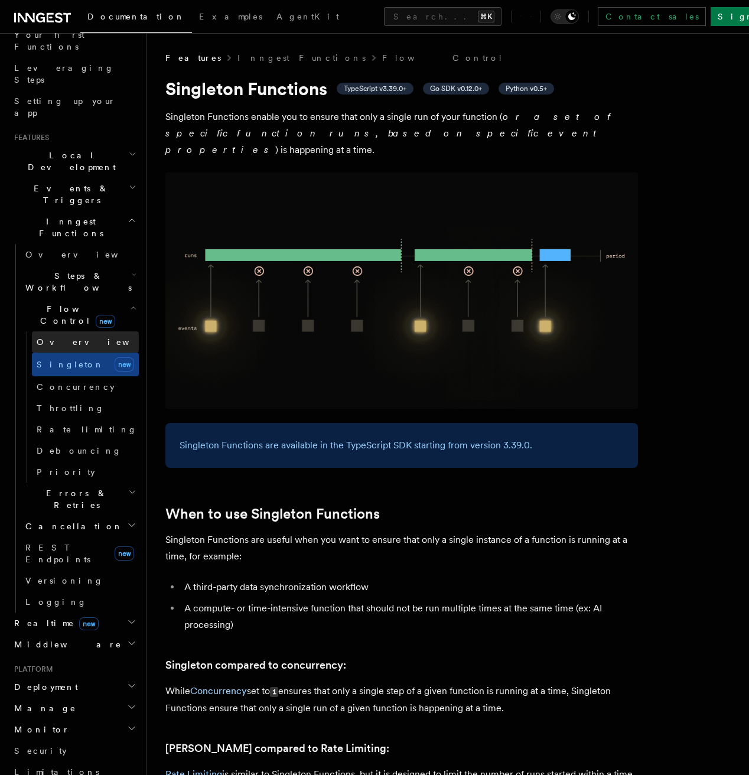
click at [89, 331] on link "Overview" at bounding box center [85, 341] width 107 height 21
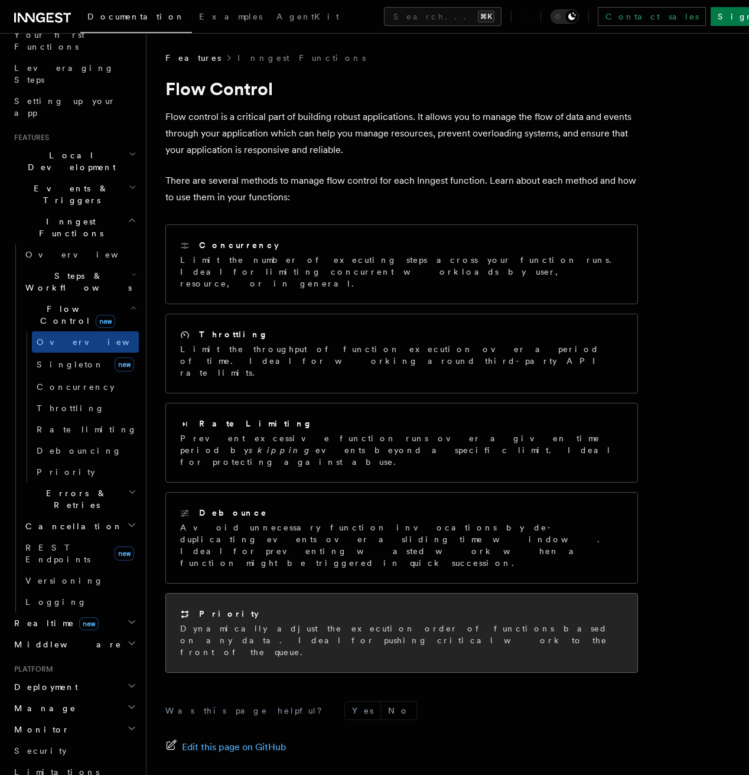
click at [344, 623] on p "Dynamically adjust the execution order of functions based on any data. Ideal fo…" at bounding box center [401, 640] width 443 height 35
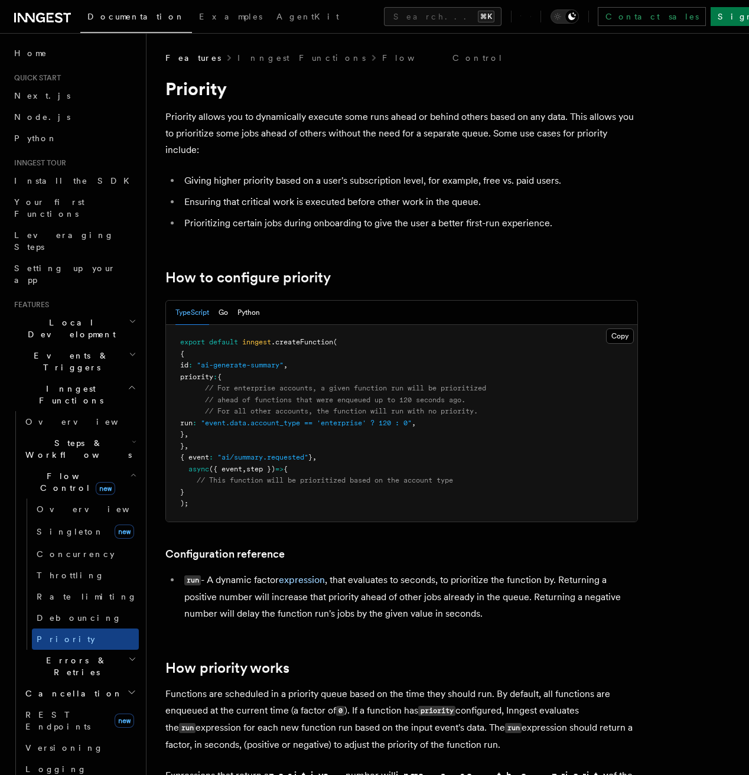
click at [77, 655] on span "Errors & Retries" at bounding box center [75, 667] width 108 height 24
click at [79, 683] on link "Overview" at bounding box center [85, 693] width 107 height 21
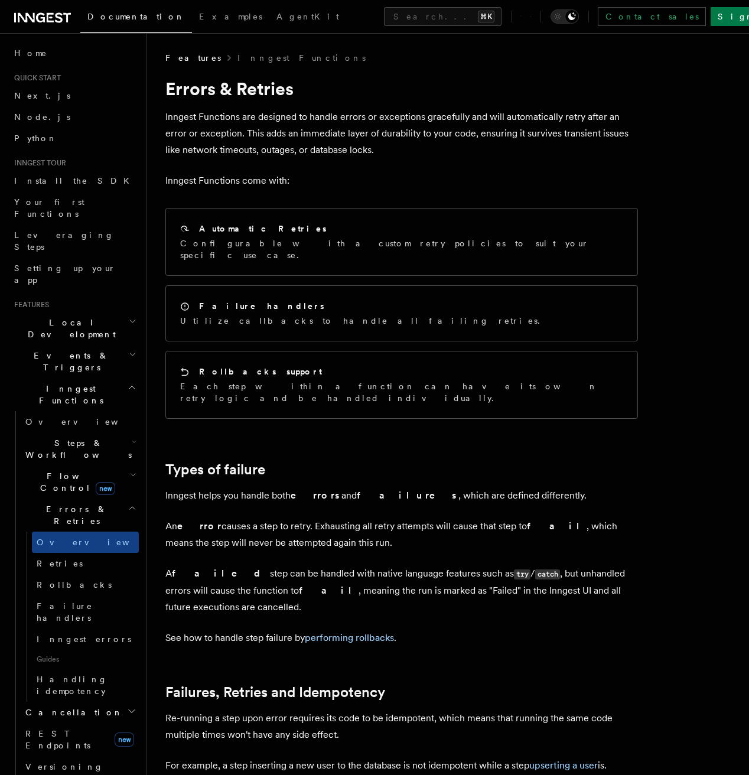
click at [86, 702] on h2 "Cancellation" at bounding box center [80, 712] width 118 height 21
click at [84, 723] on link "Overview" at bounding box center [85, 733] width 107 height 21
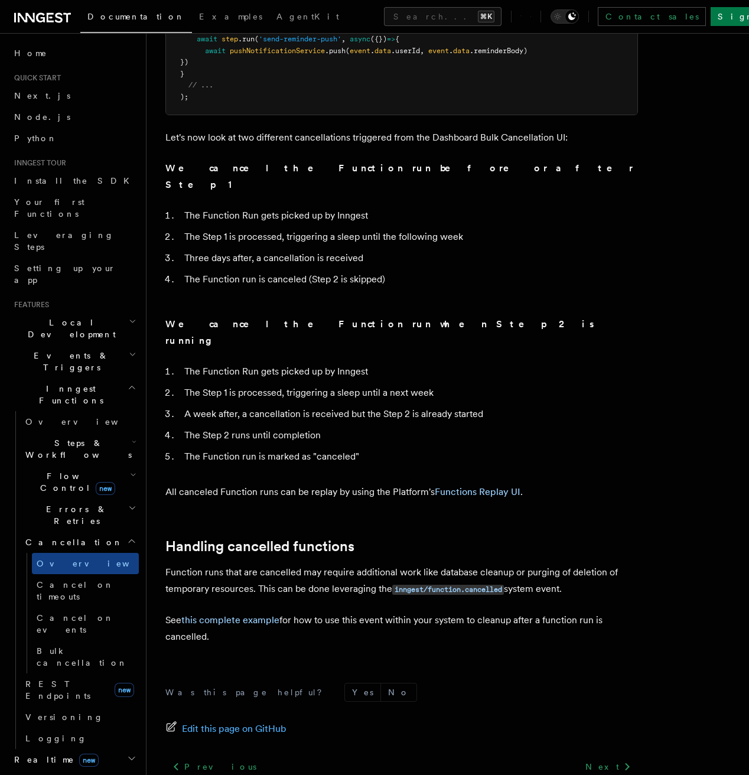
scroll to position [805, 0]
click at [100, 433] on h2 "Steps & Workflows" at bounding box center [80, 449] width 118 height 33
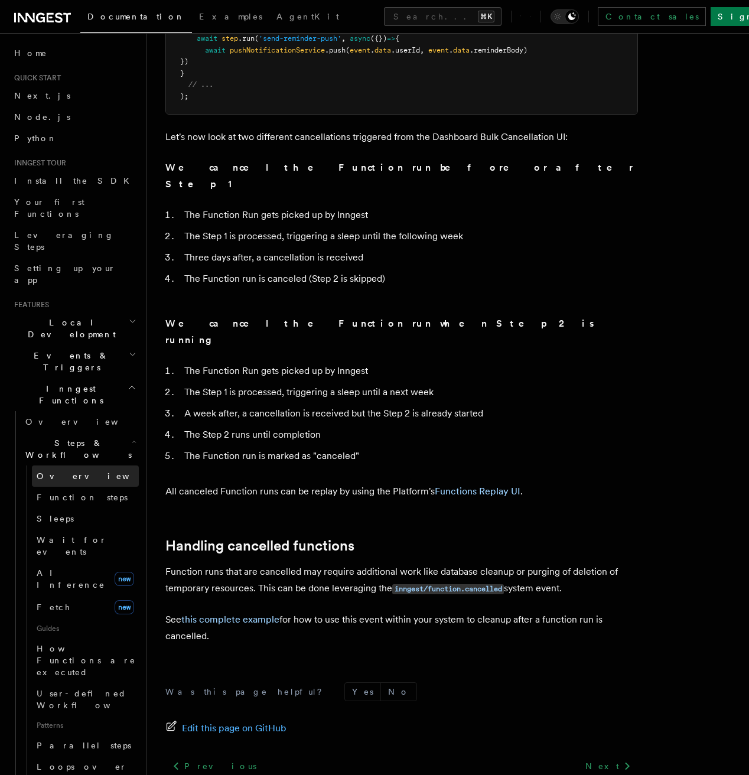
click at [84, 466] on link "Overview" at bounding box center [85, 476] width 107 height 21
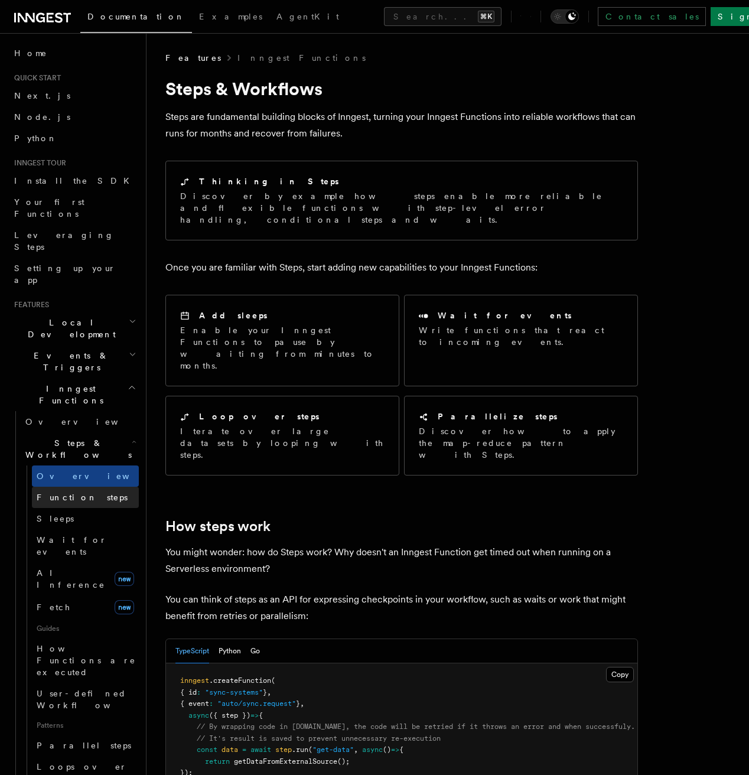
click at [91, 487] on link "Function steps" at bounding box center [85, 497] width 107 height 21
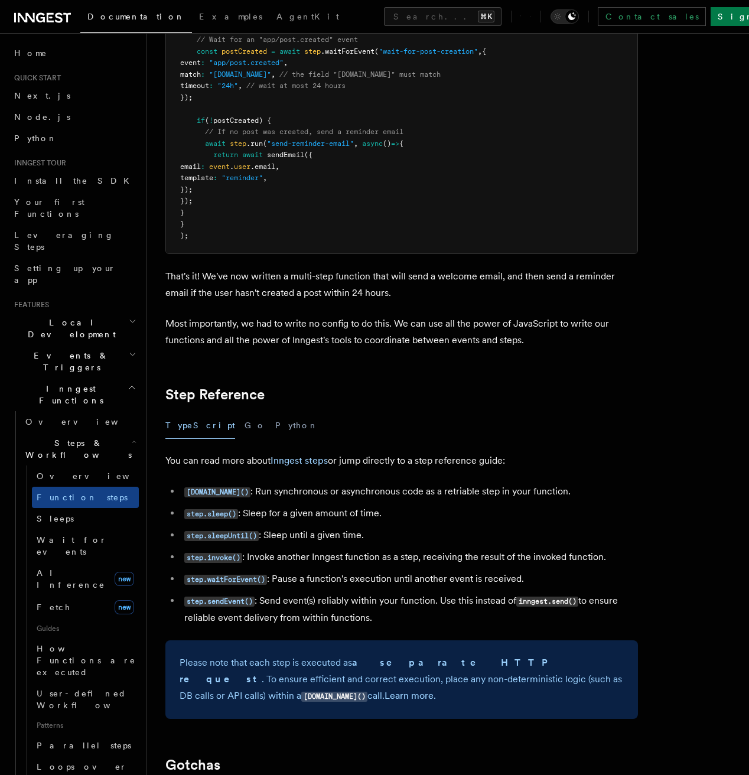
scroll to position [1899, 0]
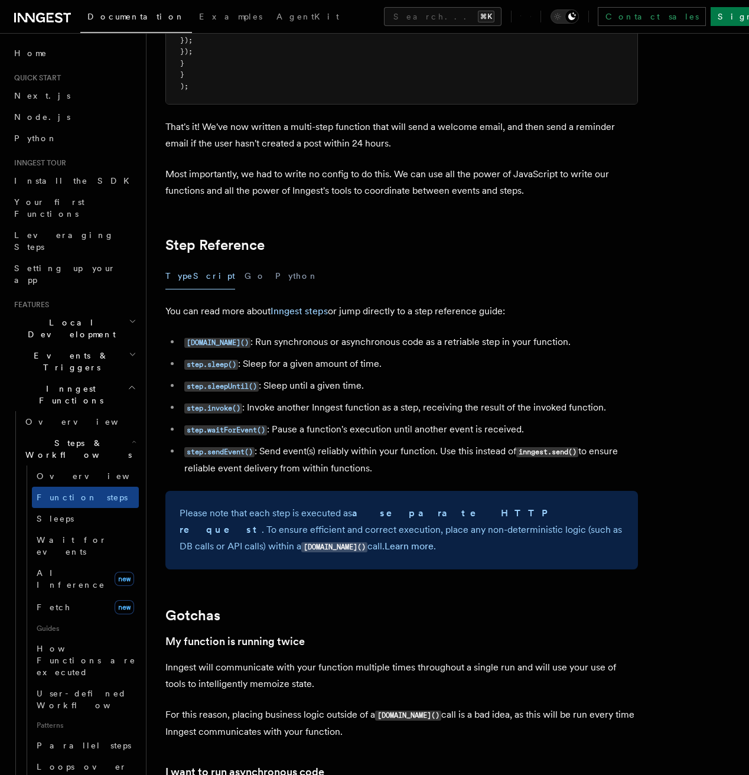
click at [373, 372] on li "step.sleep() : Sleep for a given amount of time." at bounding box center [409, 364] width 457 height 17
click at [376, 377] on ul "step.run() : Run synchronous or asynchronous code as a retriable step in your f…" at bounding box center [401, 405] width 473 height 143
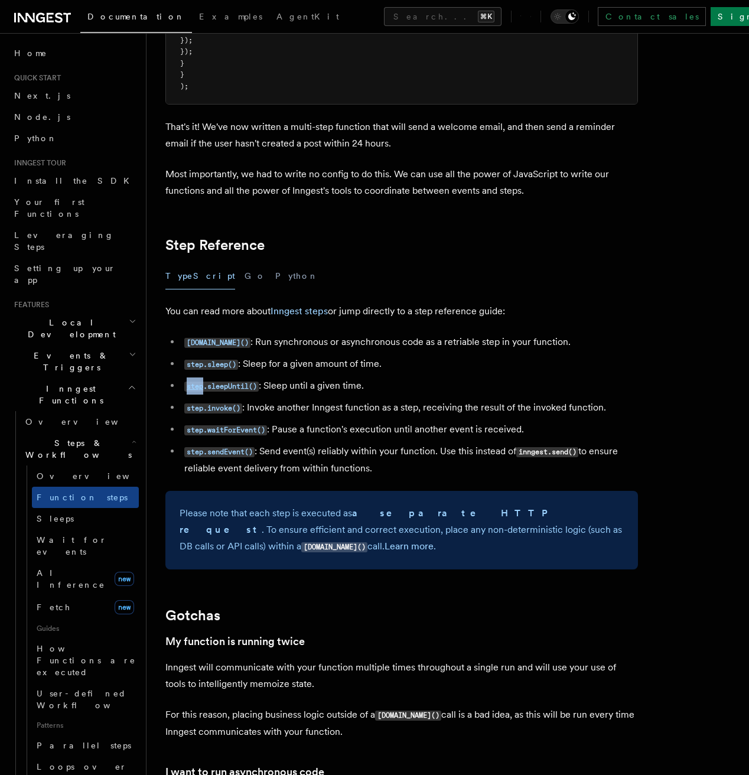
click at [376, 377] on ul "step.run() : Run synchronous or asynchronous code as a retriable step in your f…" at bounding box center [401, 405] width 473 height 143
click at [389, 385] on li "step.sleepUntil() : Sleep until a given time." at bounding box center [409, 386] width 457 height 17
click at [402, 388] on li "step.sleepUntil() : Sleep until a given time." at bounding box center [409, 386] width 457 height 17
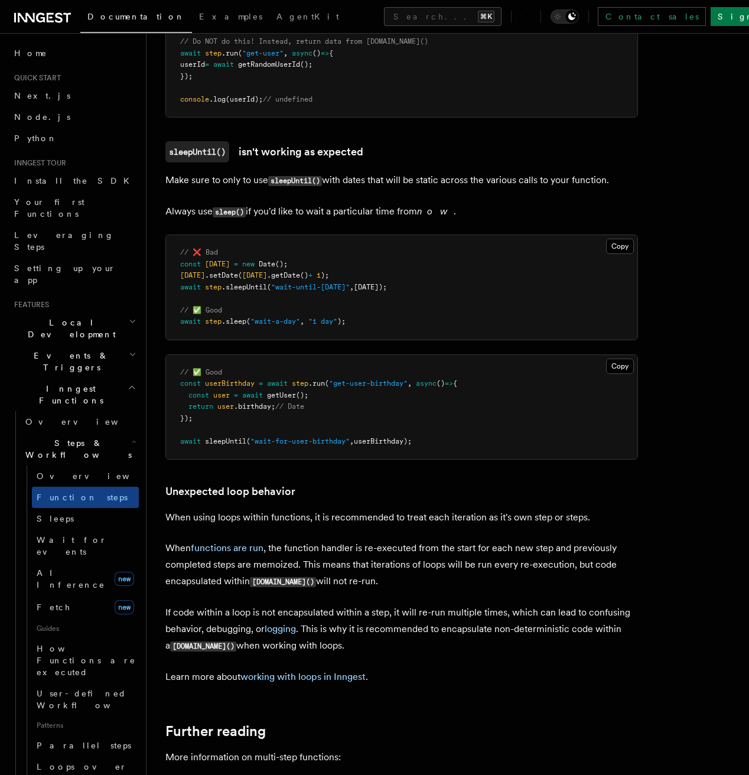
scroll to position [3603, 0]
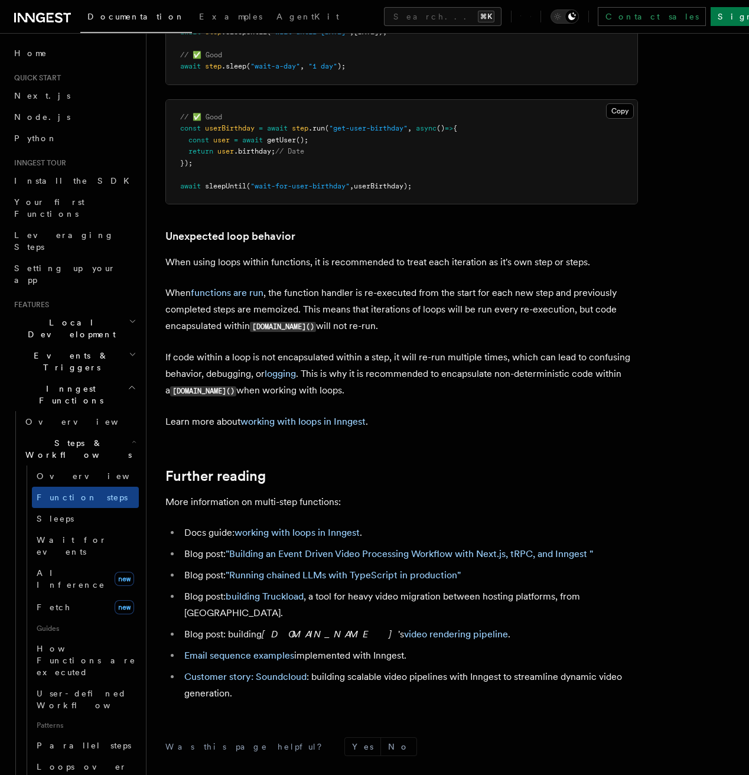
click at [485, 399] on p "If code within a loop is not encapsulated within a step, it will re-run multipl…" at bounding box center [401, 374] width 473 height 50
click at [498, 383] on p "If code within a loop is not encapsulated within a step, it will re-run multipl…" at bounding box center [401, 374] width 473 height 50
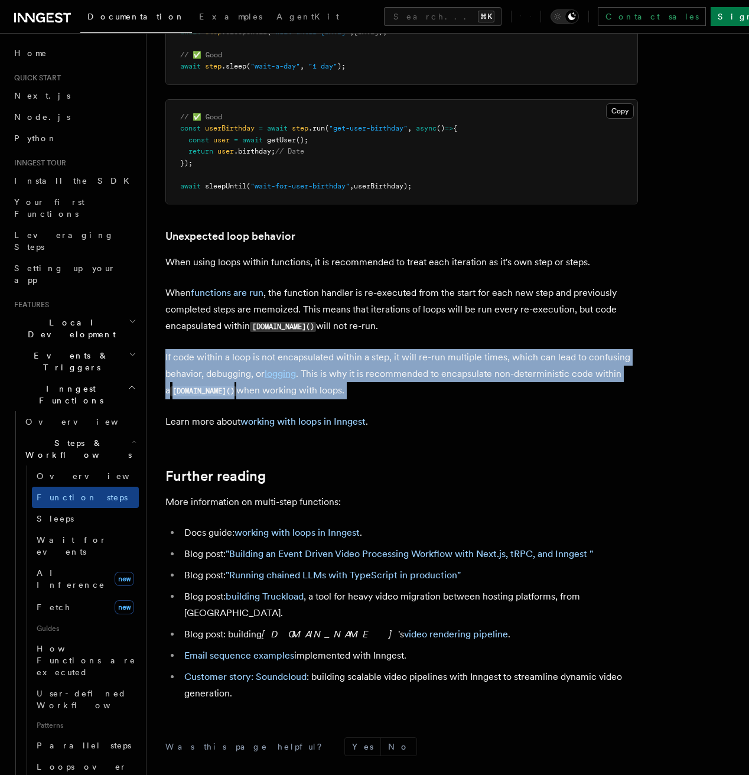
click at [519, 389] on p "If code within a loop is not encapsulated within a step, it will re-run multipl…" at bounding box center [401, 374] width 473 height 50
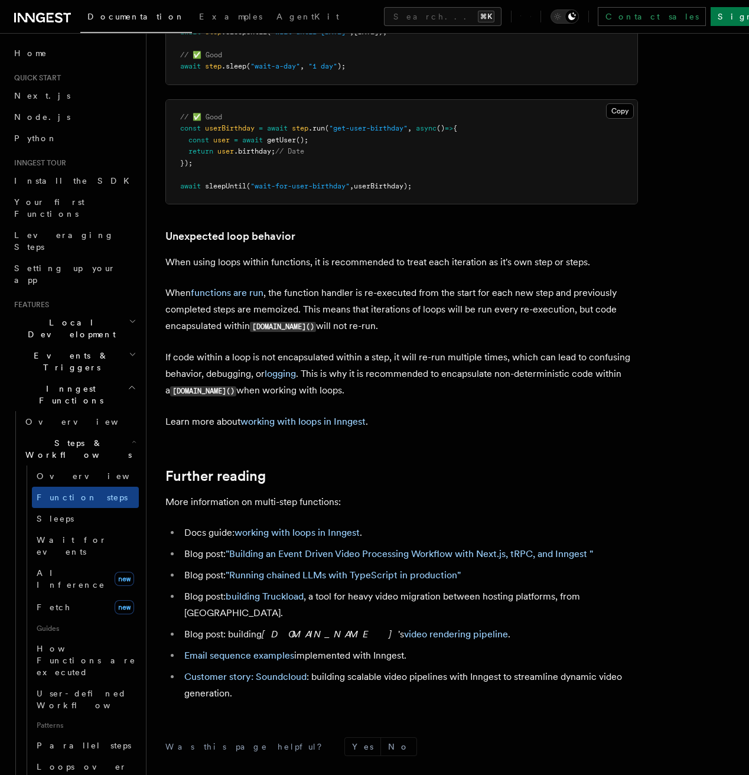
click at [519, 389] on p "If code within a loop is not encapsulated within a step, it will re-run multipl…" at bounding box center [401, 374] width 473 height 50
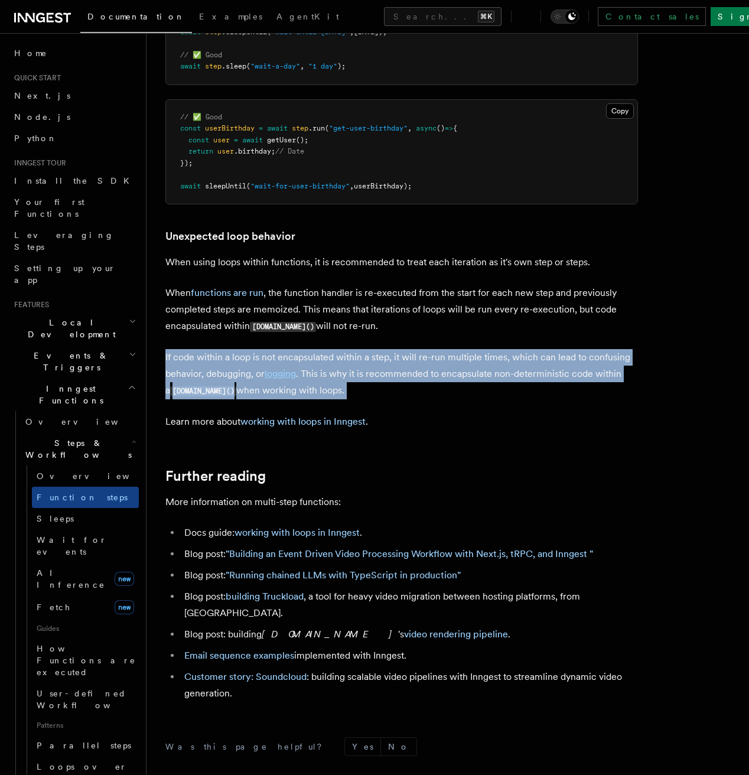
click at [538, 390] on p "If code within a loop is not encapsulated within a step, it will re-run multipl…" at bounding box center [401, 374] width 473 height 50
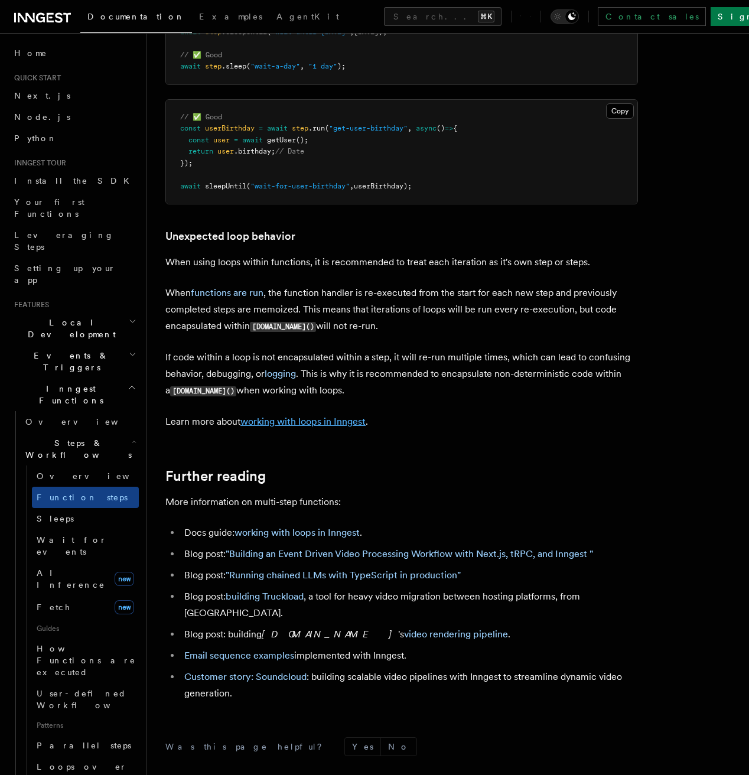
click at [303, 424] on link "working with loops in Inngest" at bounding box center [302, 421] width 125 height 11
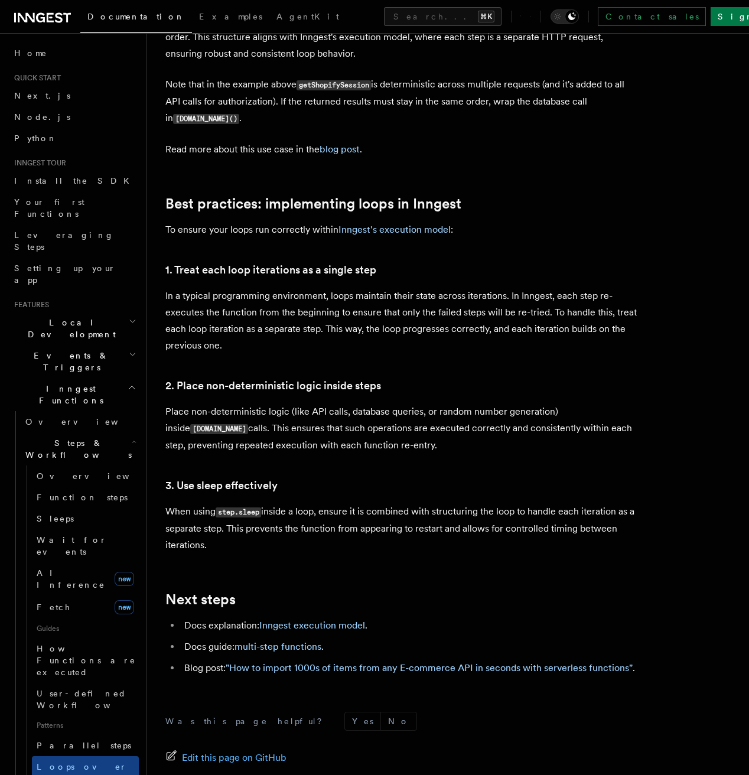
scroll to position [1718, 0]
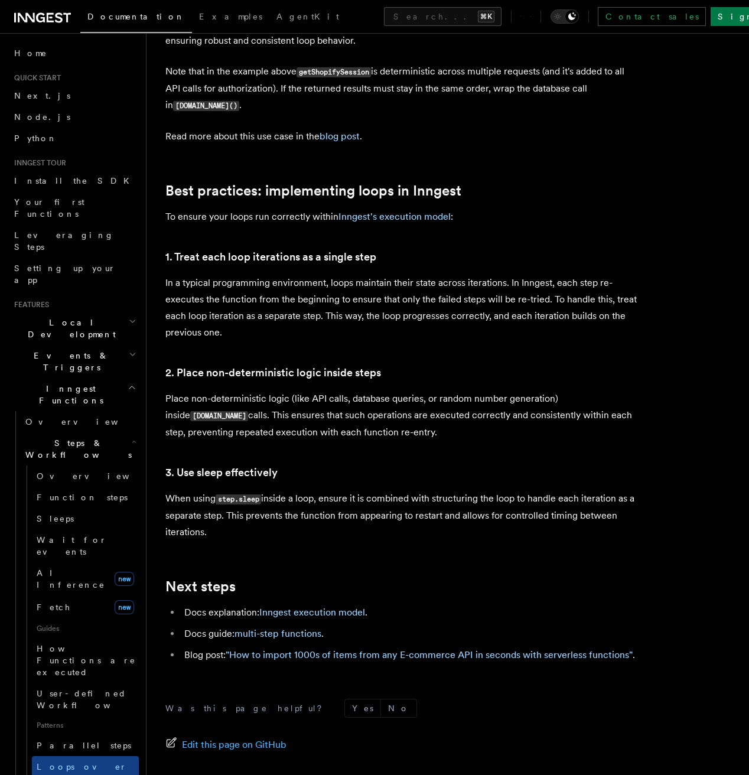
click at [469, 647] on li "Blog post: "How to import 1000s of items from any E-commerce API in seconds wit…" at bounding box center [409, 655] width 457 height 17
click at [485, 649] on link ""How to import 1000s of items from any E-commerce API in seconds with serverles…" at bounding box center [429, 654] width 407 height 11
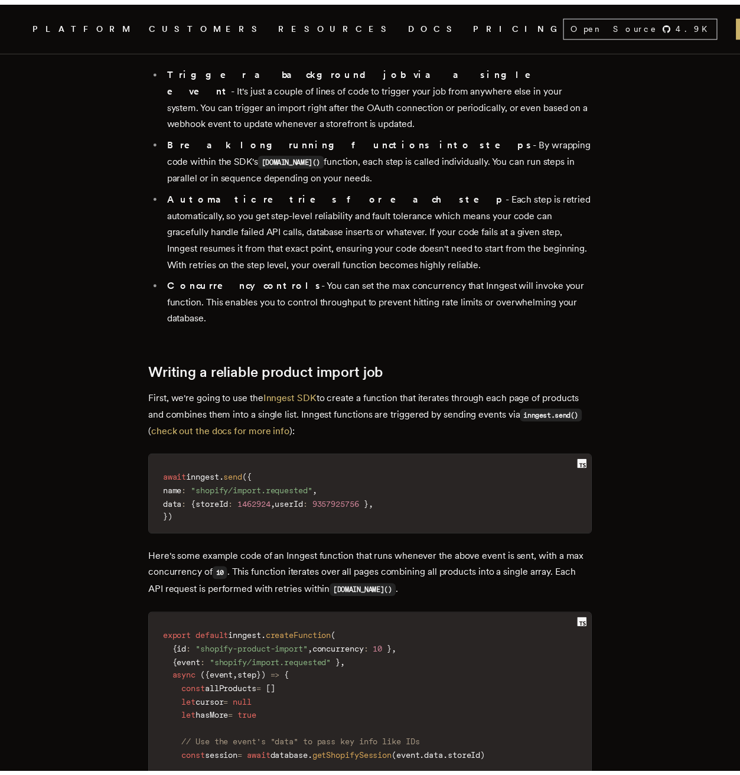
scroll to position [1767, 0]
